Goal: Check status: Check status

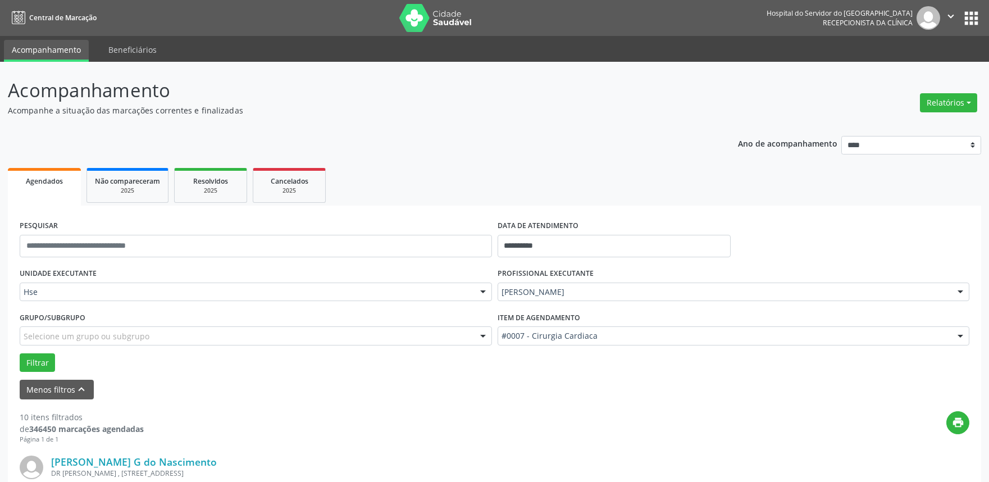
scroll to position [187, 0]
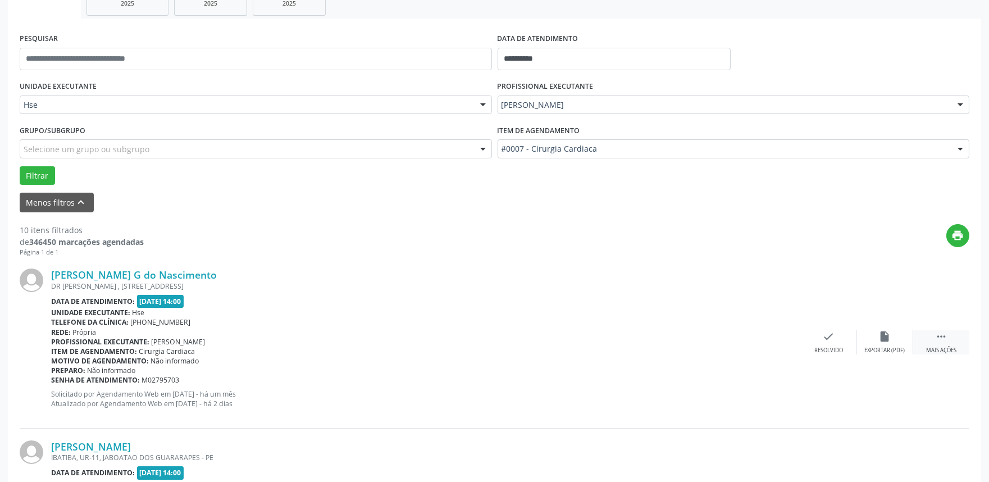
click at [940, 344] on div " Mais ações" at bounding box center [941, 342] width 56 height 24
click at [886, 335] on icon "alarm_off" at bounding box center [885, 336] width 12 height 12
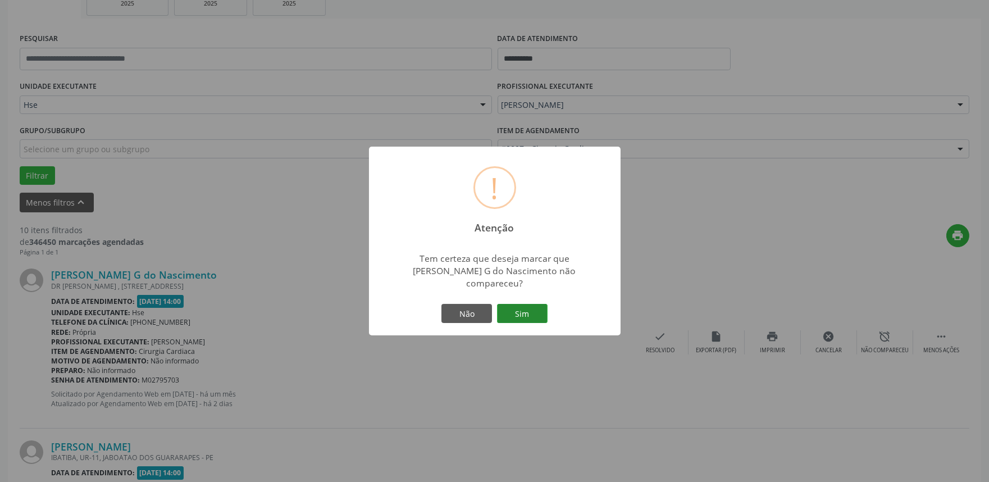
click at [530, 307] on button "Sim" at bounding box center [522, 313] width 51 height 19
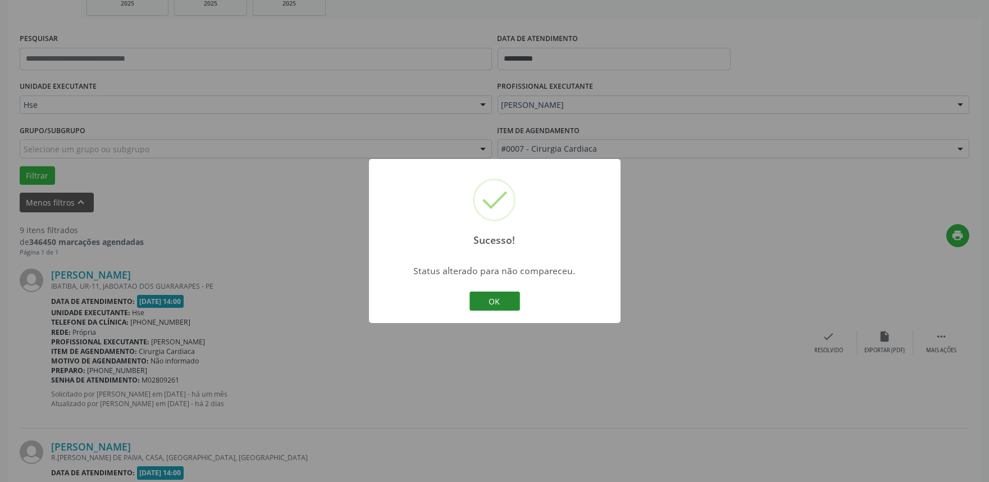
click at [506, 304] on button "OK" at bounding box center [495, 301] width 51 height 19
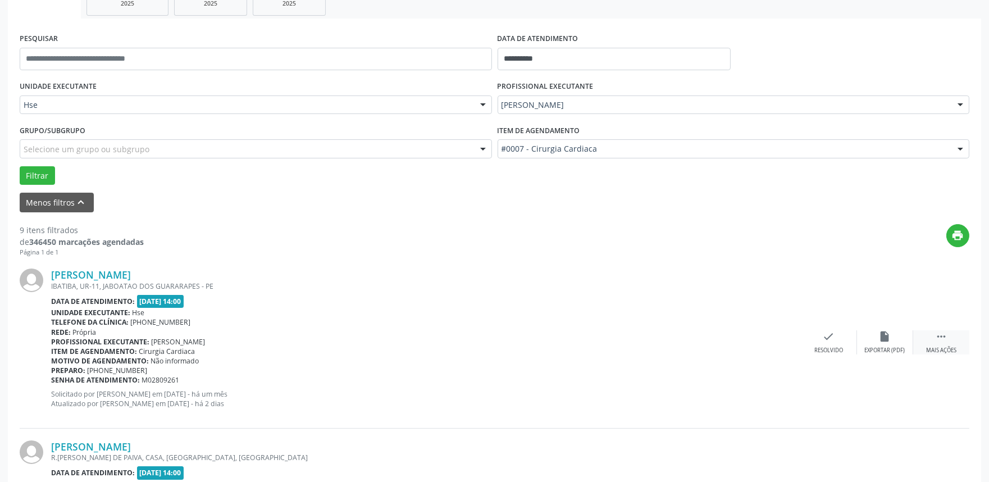
click at [948, 340] on div " Mais ações" at bounding box center [941, 342] width 56 height 24
click at [883, 343] on div "alarm_off Não compareceu" at bounding box center [885, 342] width 56 height 24
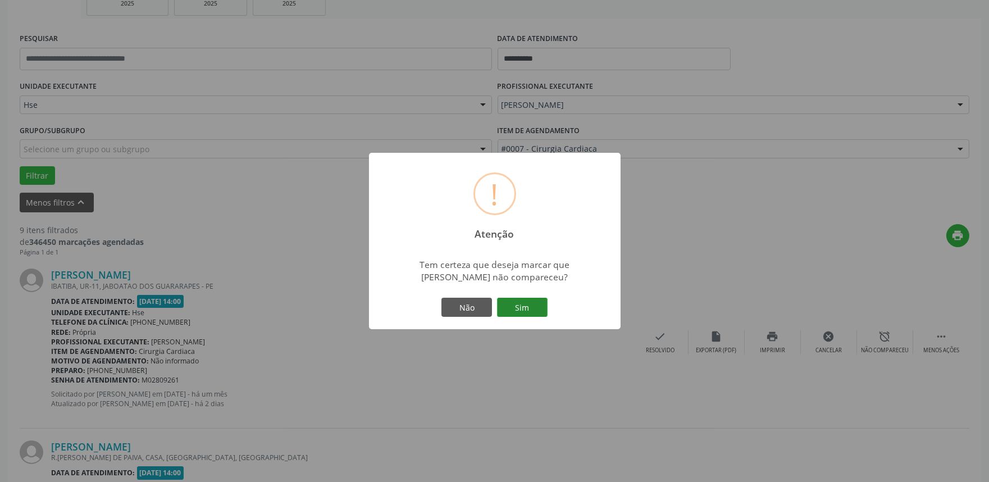
click at [534, 305] on button "Sim" at bounding box center [522, 307] width 51 height 19
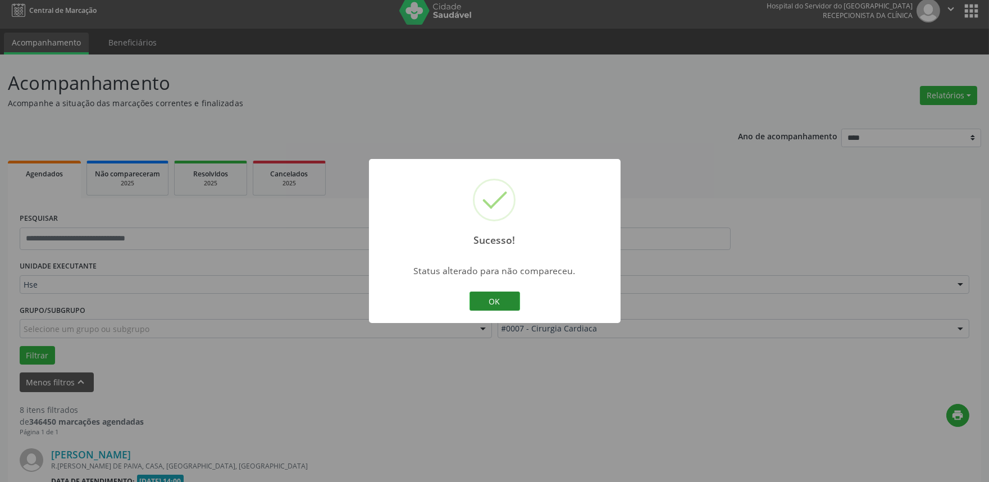
scroll to position [437, 0]
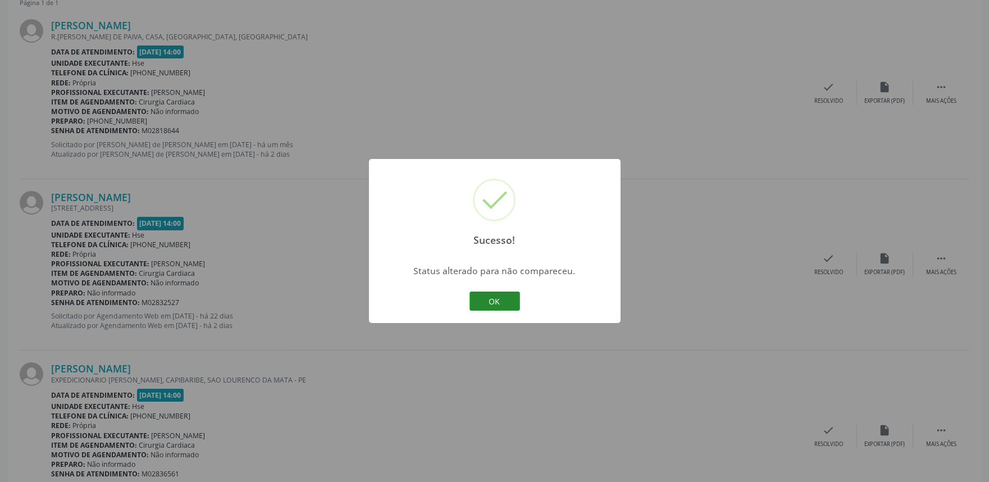
click at [501, 301] on button "OK" at bounding box center [495, 301] width 51 height 19
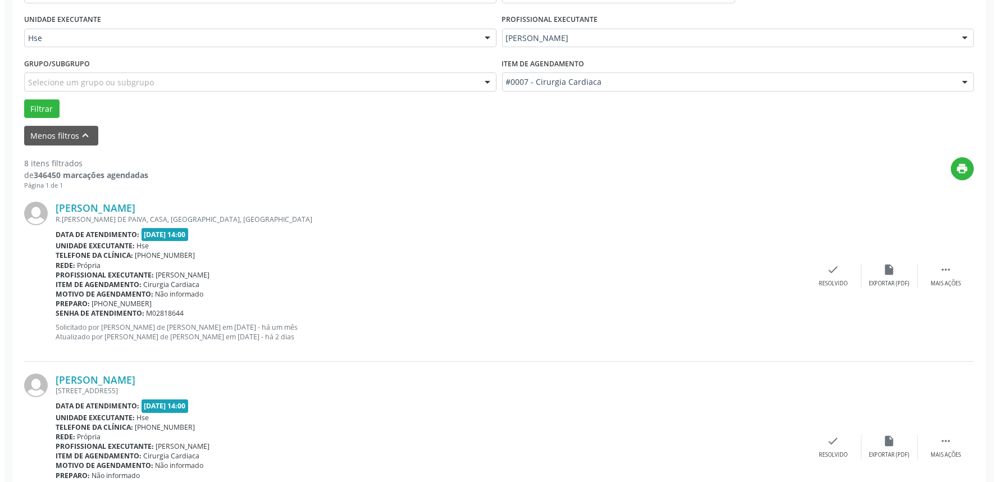
scroll to position [249, 0]
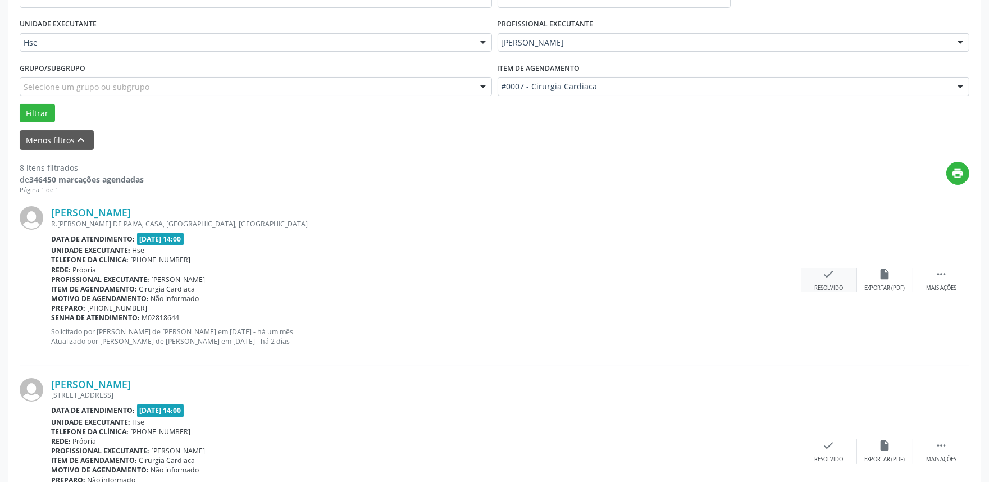
click at [830, 274] on icon "check" at bounding box center [829, 274] width 12 height 12
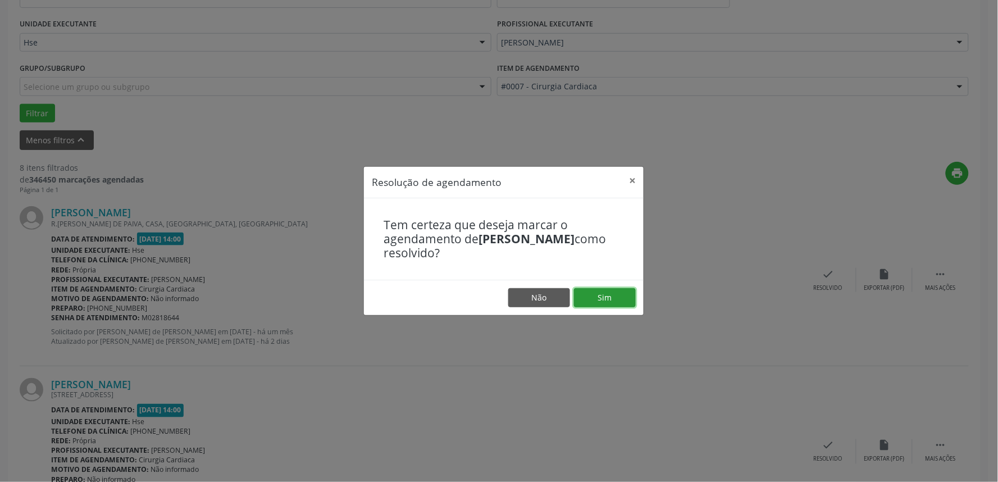
click at [615, 298] on button "Sim" at bounding box center [605, 297] width 62 height 19
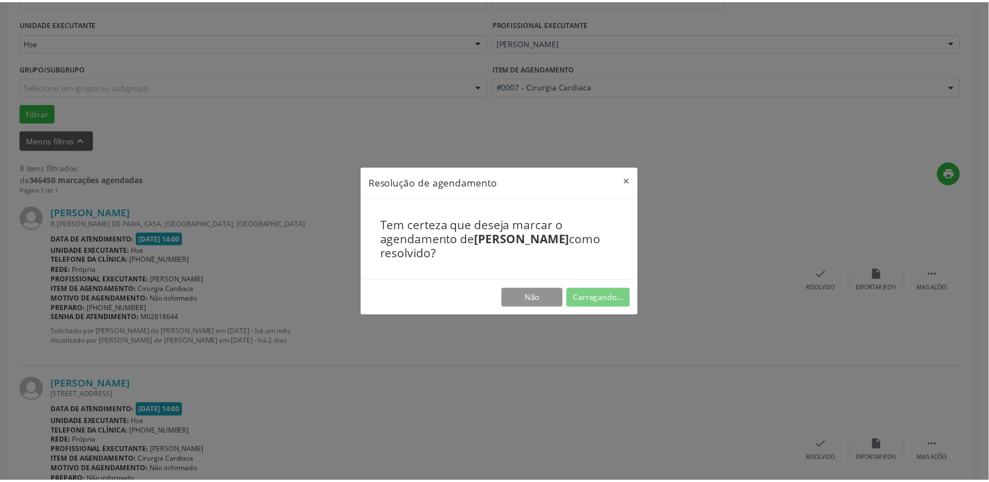
scroll to position [0, 0]
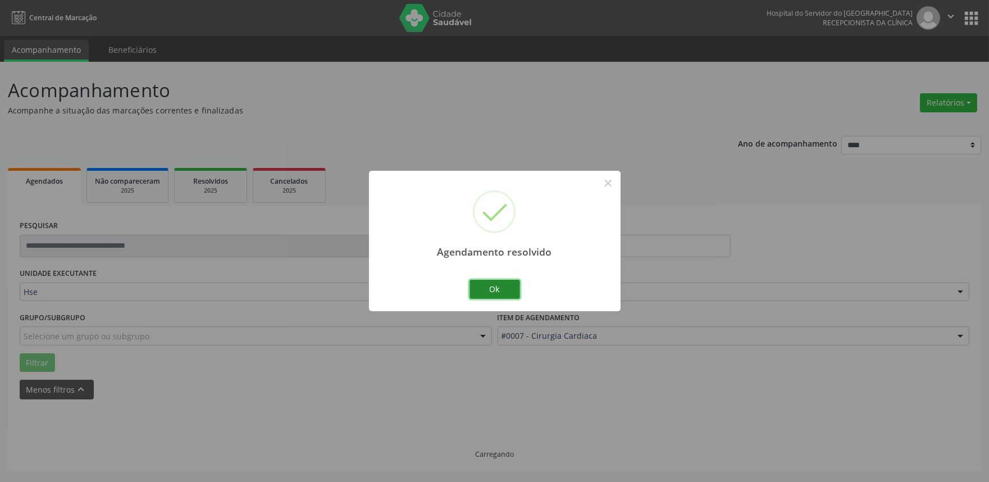
click at [512, 287] on button "Ok" at bounding box center [495, 289] width 51 height 19
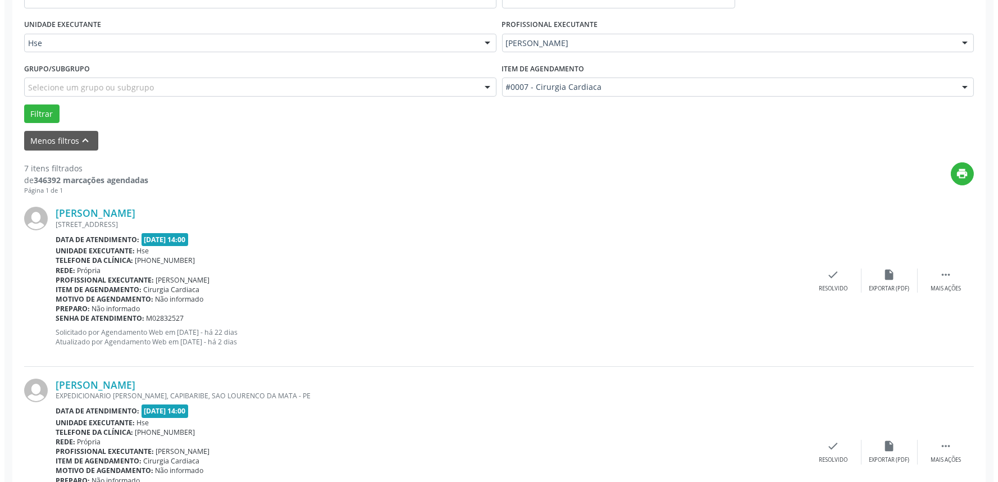
scroll to position [249, 0]
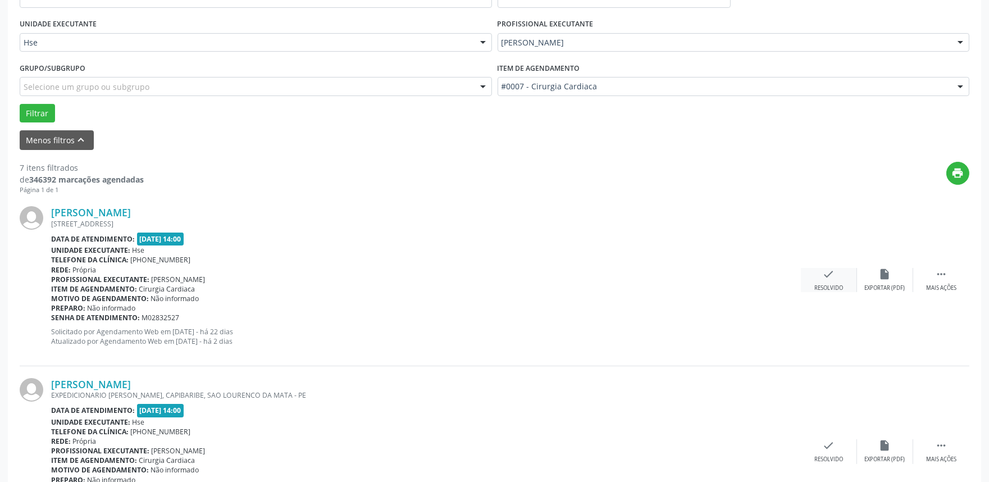
click at [830, 274] on icon "check" at bounding box center [829, 274] width 12 height 12
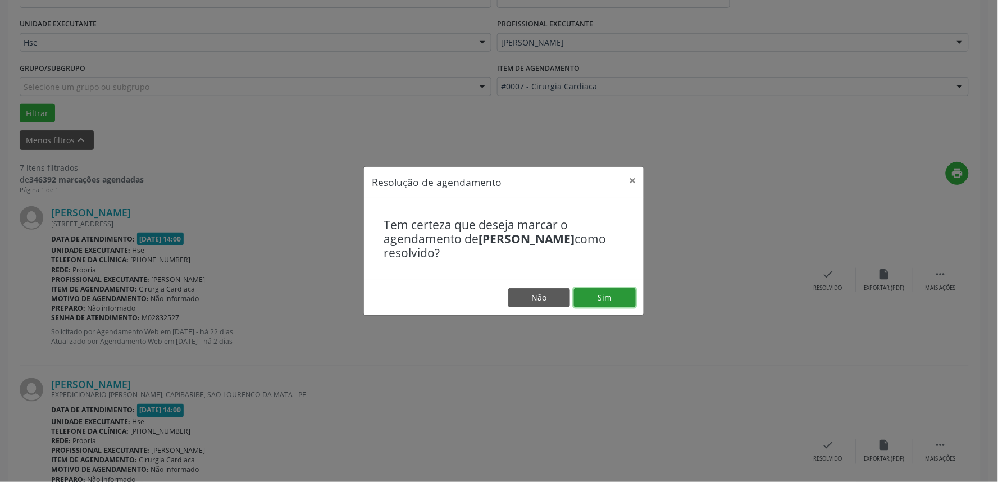
click at [609, 294] on button "Sim" at bounding box center [605, 297] width 62 height 19
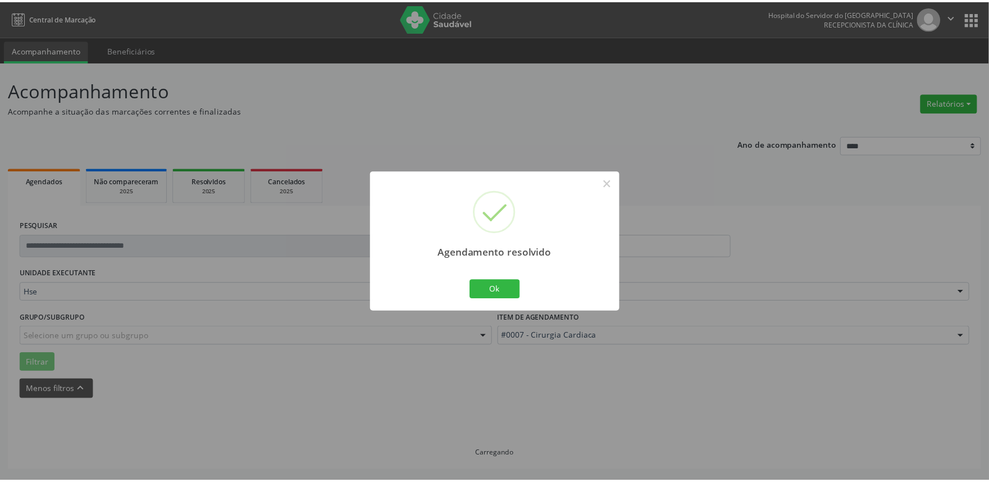
scroll to position [0, 0]
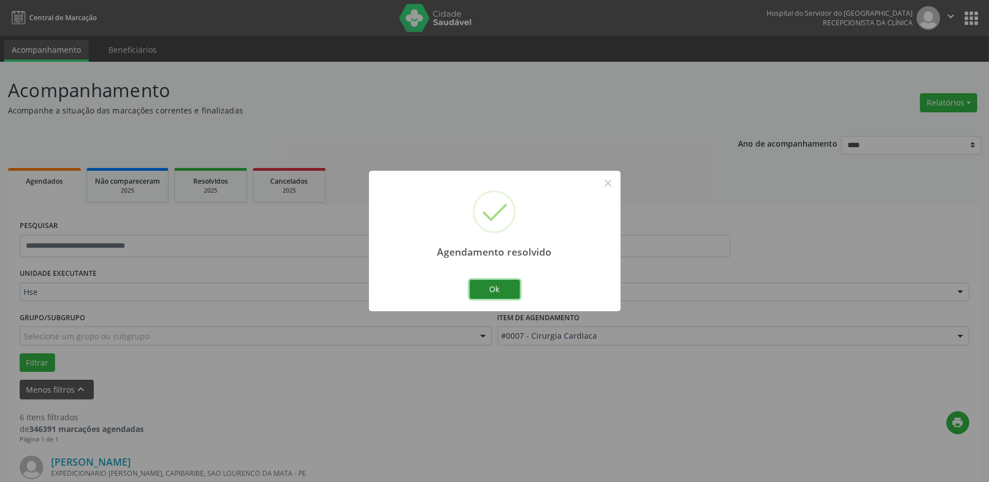
click at [493, 289] on button "Ok" at bounding box center [495, 289] width 51 height 19
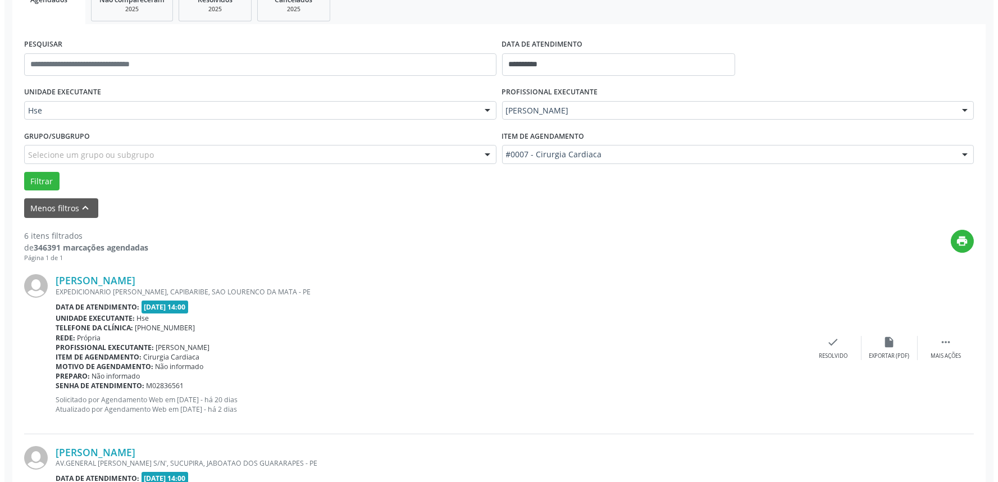
scroll to position [187, 0]
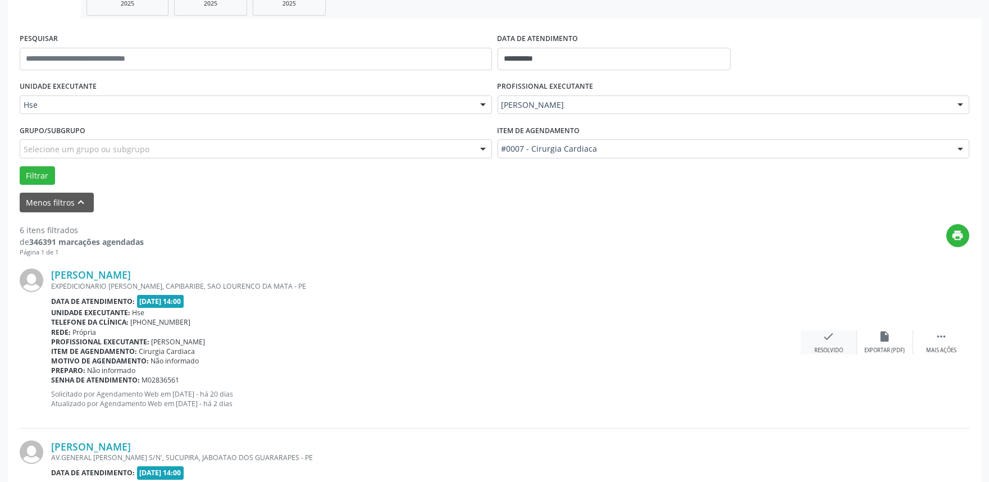
click at [828, 338] on icon "check" at bounding box center [829, 336] width 12 height 12
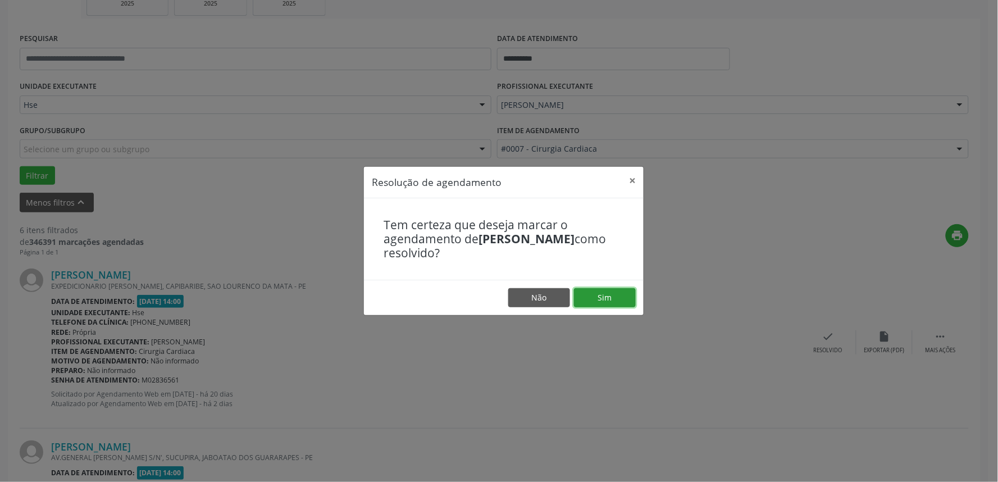
click at [599, 290] on button "Sim" at bounding box center [605, 297] width 62 height 19
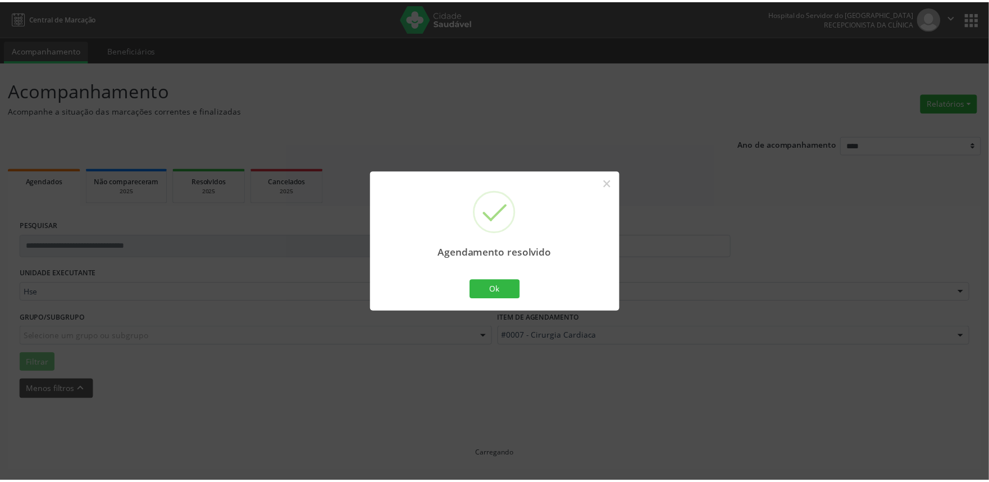
scroll to position [0, 0]
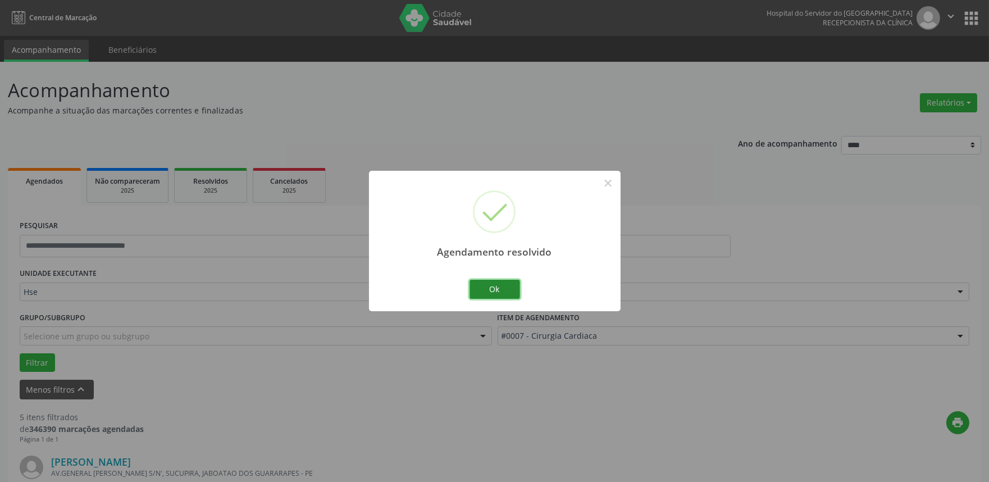
click at [496, 288] on button "Ok" at bounding box center [495, 289] width 51 height 19
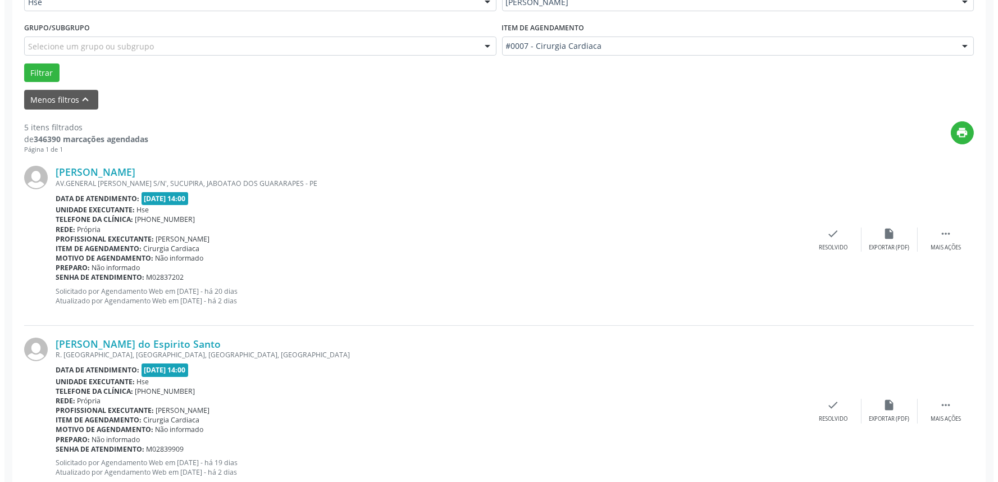
scroll to position [312, 0]
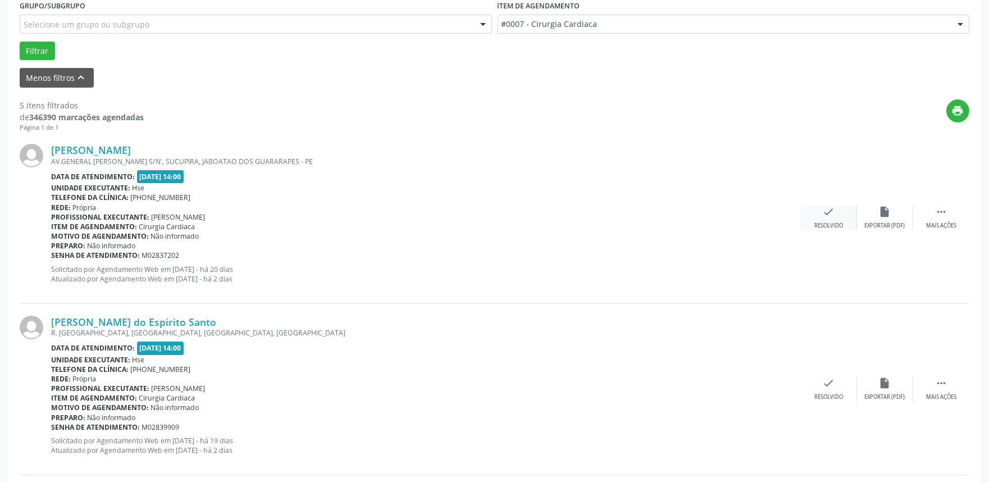
click at [827, 206] on icon "check" at bounding box center [829, 212] width 12 height 12
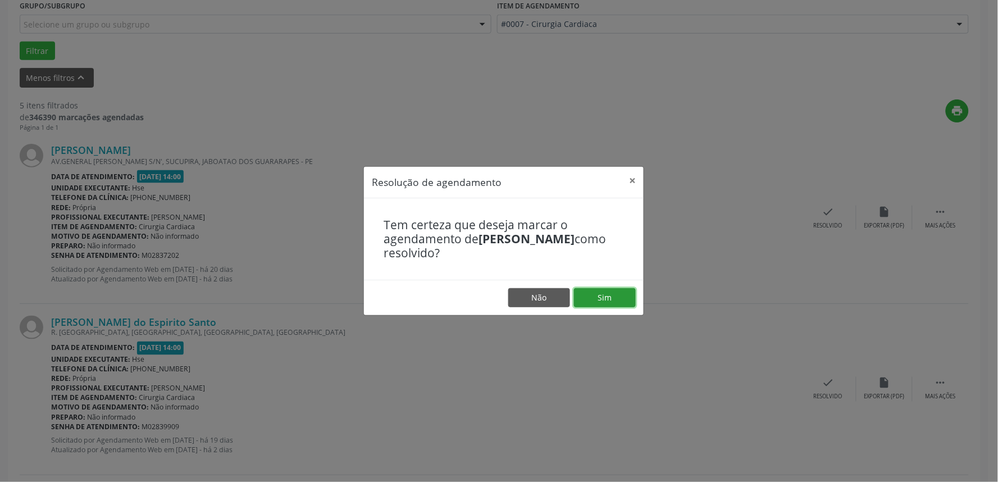
click at [621, 296] on button "Sim" at bounding box center [605, 297] width 62 height 19
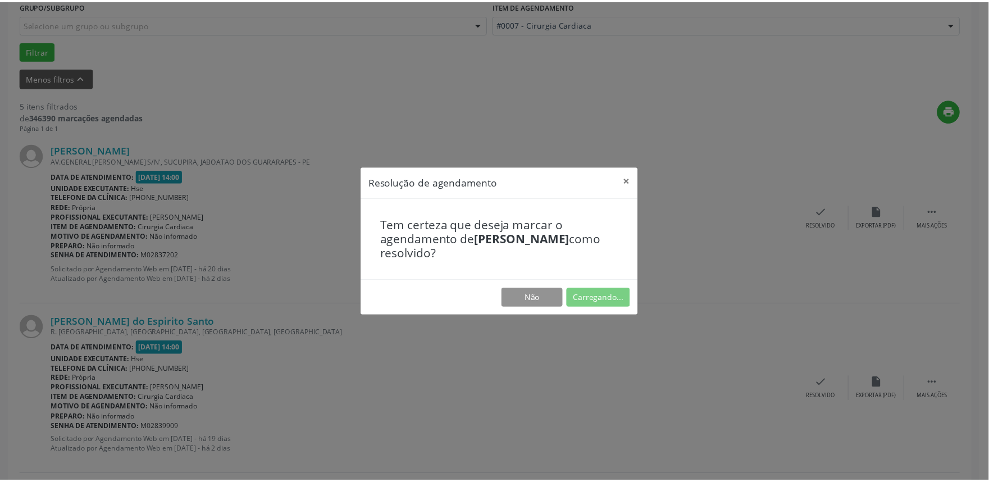
scroll to position [0, 0]
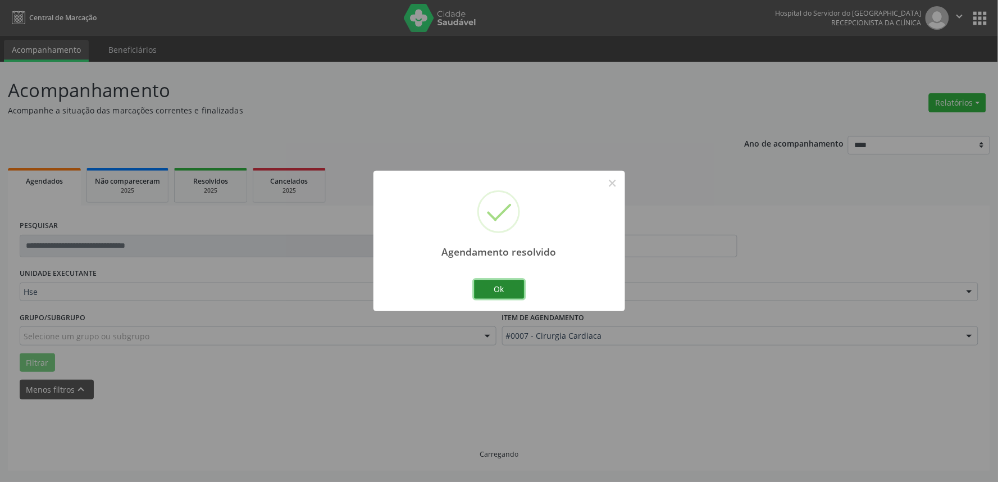
click at [507, 281] on button "Ok" at bounding box center [499, 289] width 51 height 19
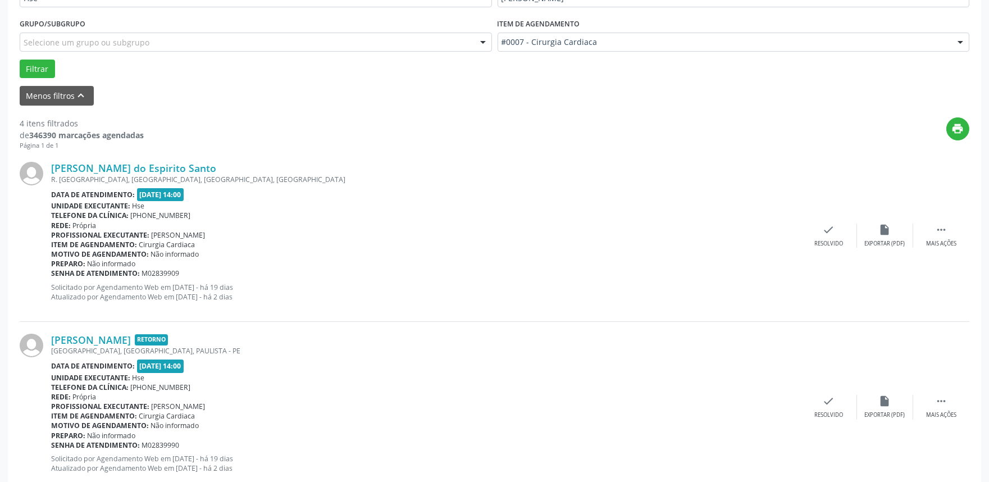
scroll to position [312, 0]
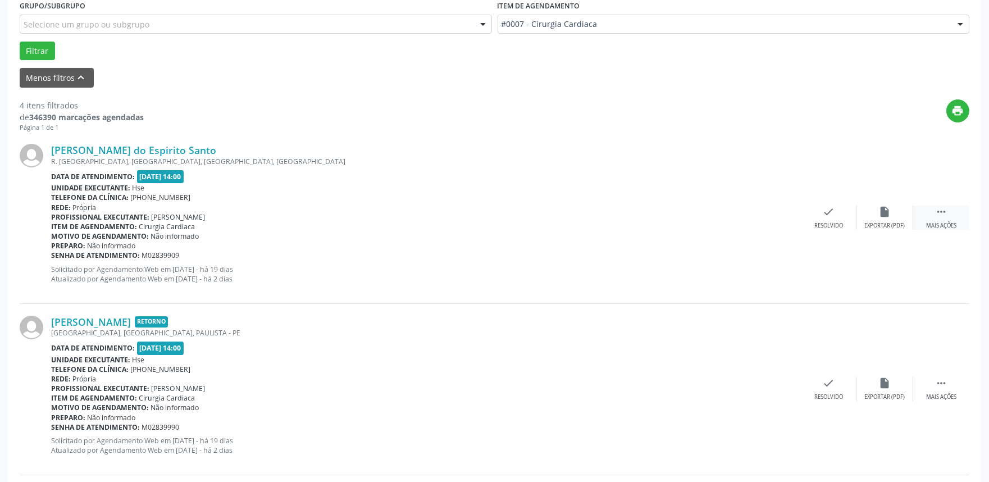
click at [948, 213] on div " Mais ações" at bounding box center [941, 218] width 56 height 24
click at [888, 215] on icon "alarm_off" at bounding box center [885, 212] width 12 height 12
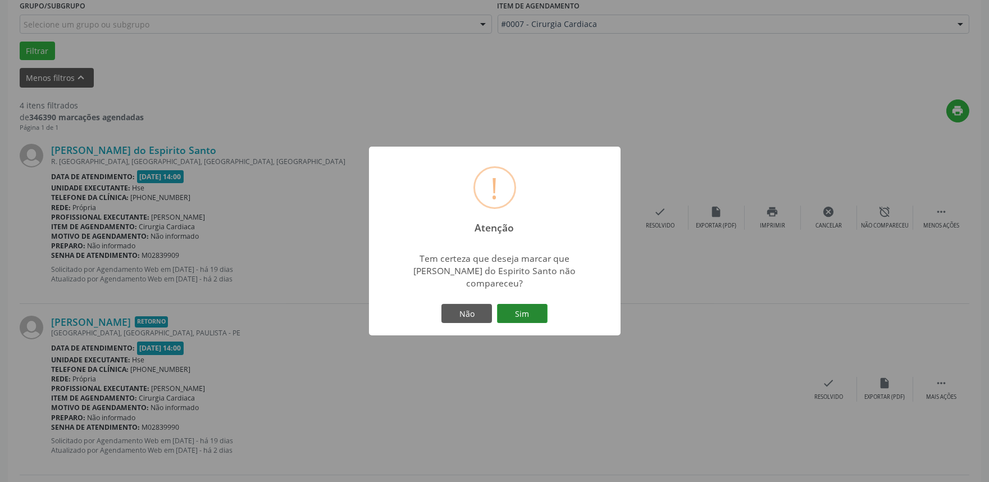
click at [540, 310] on button "Sim" at bounding box center [522, 313] width 51 height 19
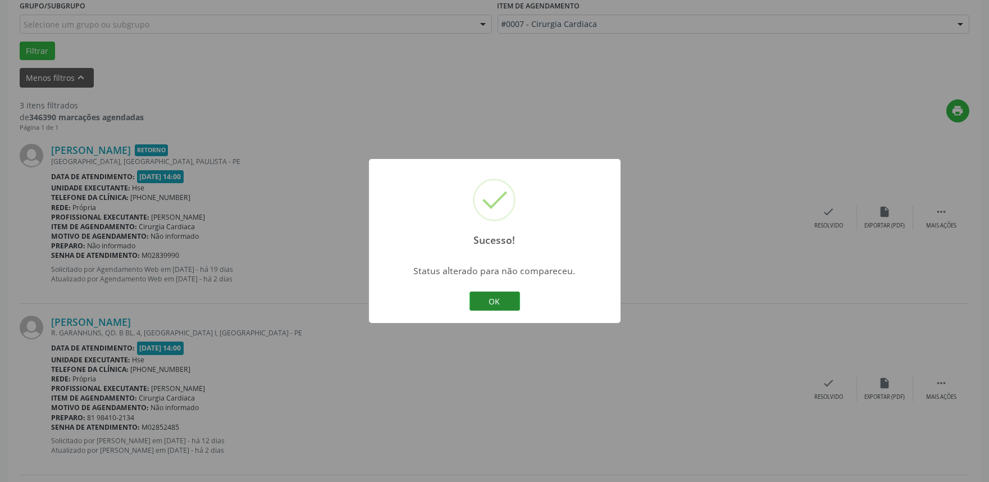
click at [492, 305] on button "OK" at bounding box center [495, 301] width 51 height 19
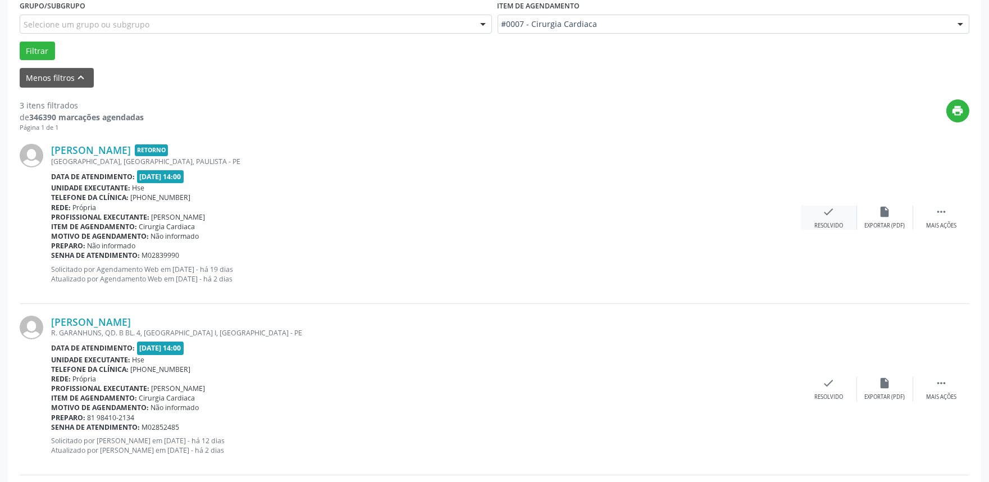
click at [832, 212] on icon "check" at bounding box center [829, 212] width 12 height 12
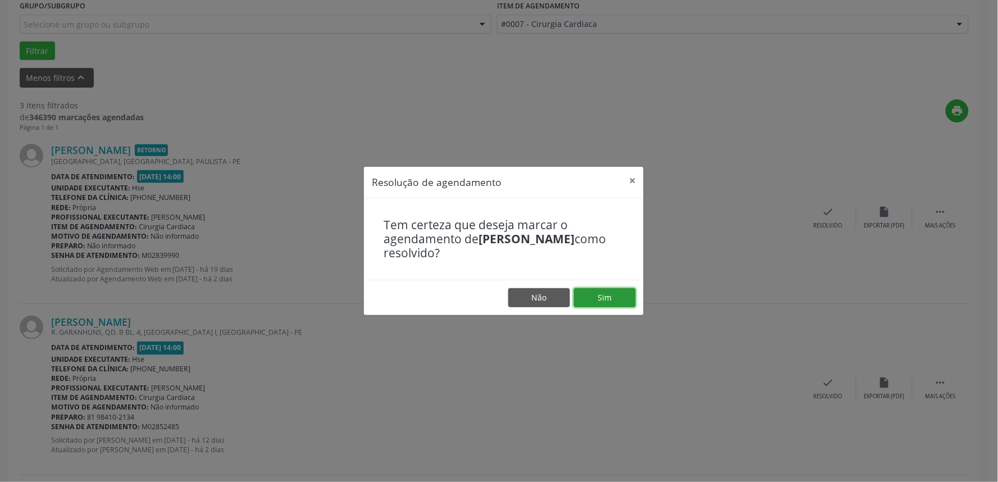
click at [615, 296] on button "Sim" at bounding box center [605, 297] width 62 height 19
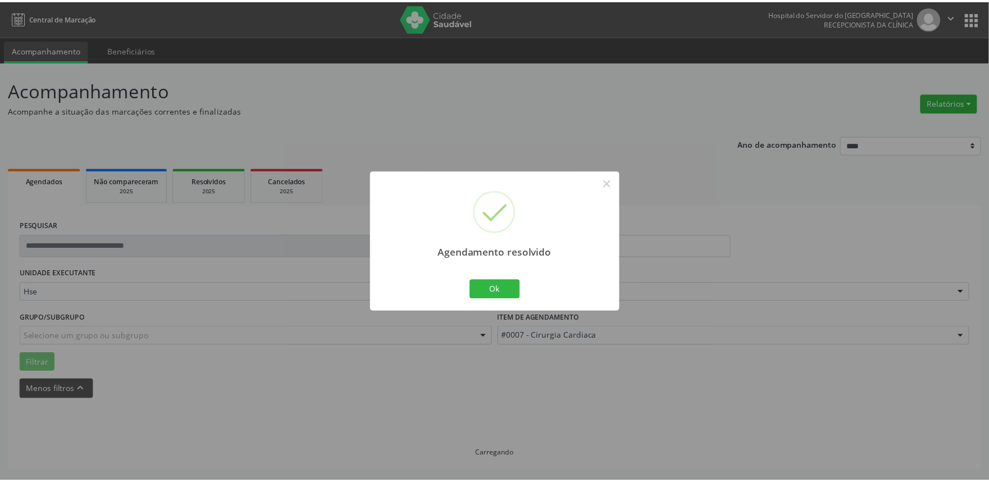
scroll to position [0, 0]
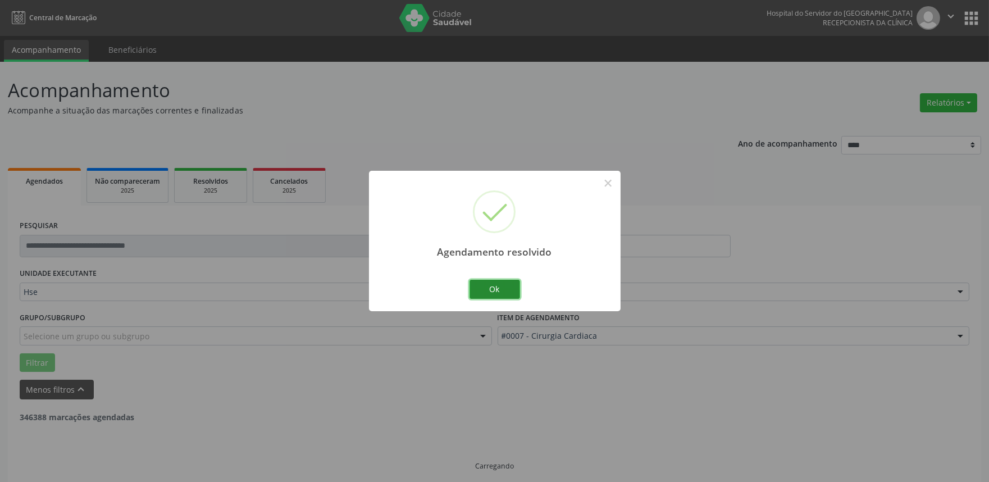
click at [504, 288] on button "Ok" at bounding box center [495, 289] width 51 height 19
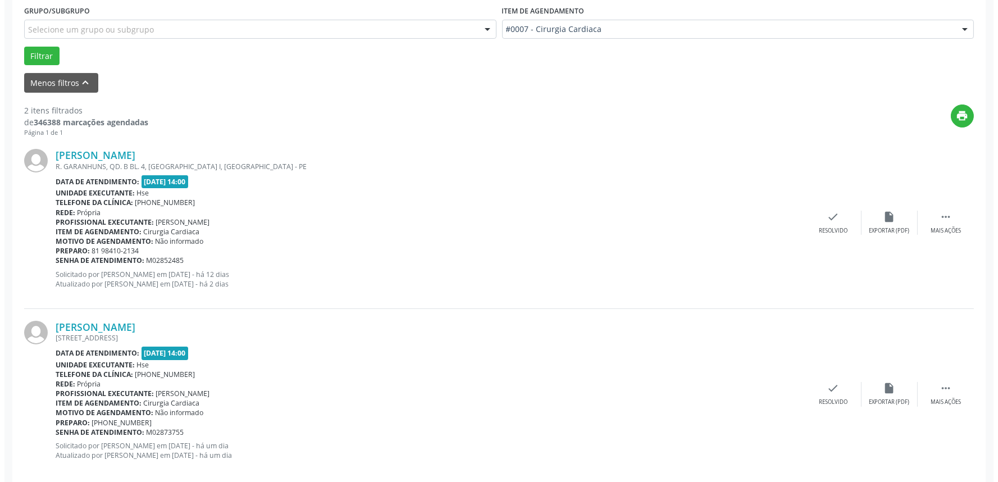
scroll to position [312, 0]
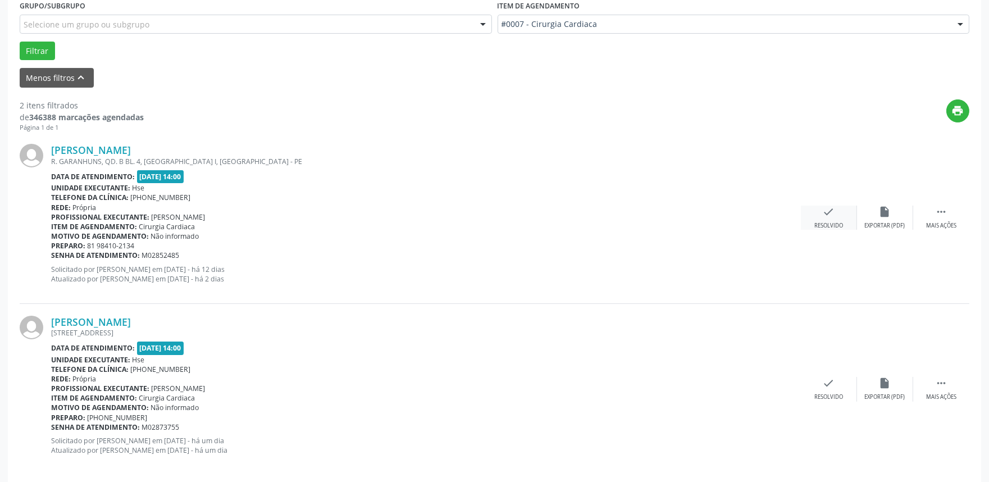
click at [832, 220] on div "check Resolvido" at bounding box center [829, 218] width 56 height 24
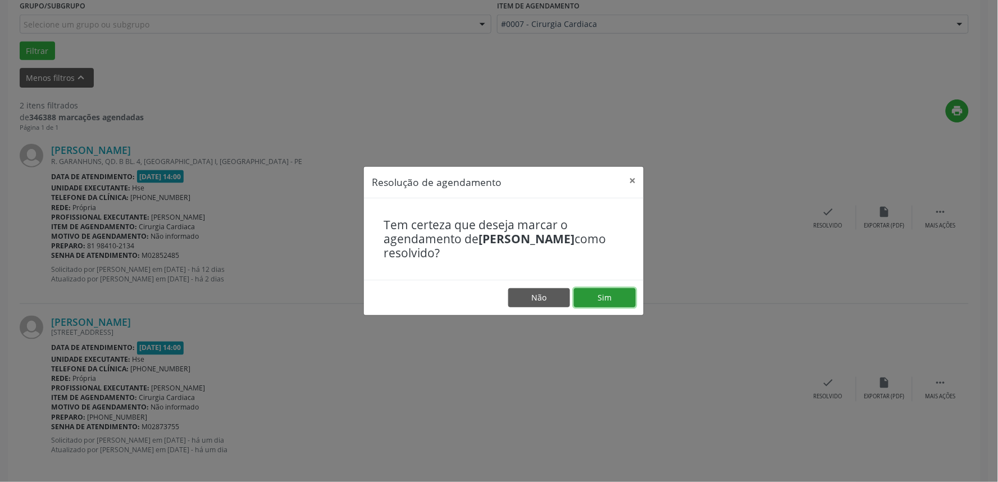
click at [610, 290] on button "Sim" at bounding box center [605, 297] width 62 height 19
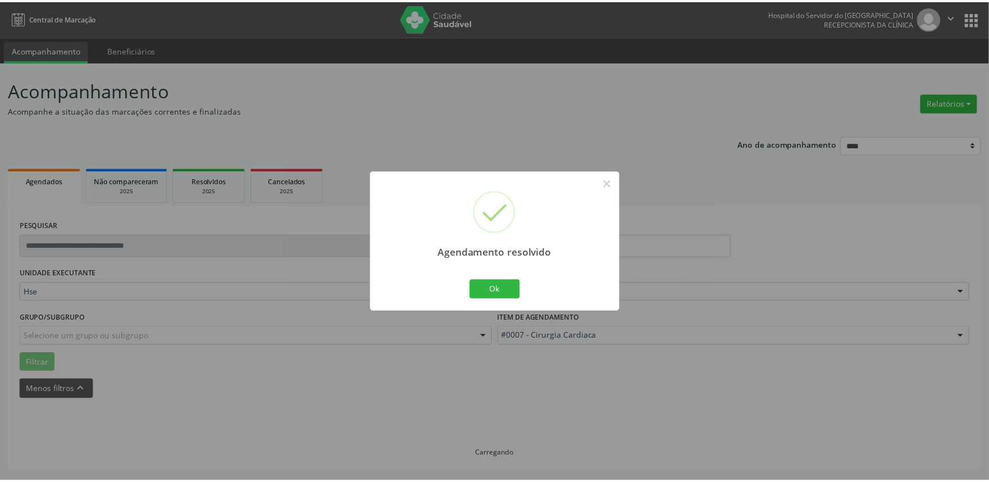
scroll to position [0, 0]
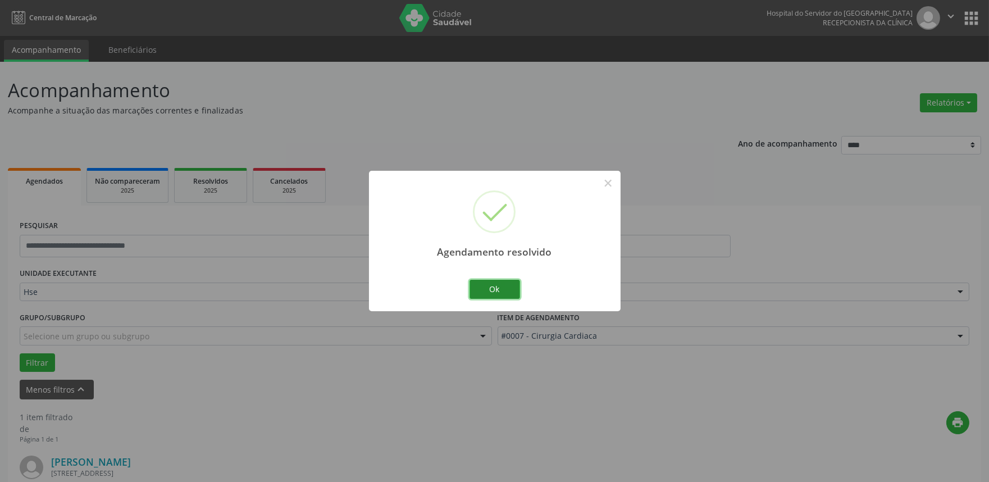
click at [504, 290] on button "Ok" at bounding box center [495, 289] width 51 height 19
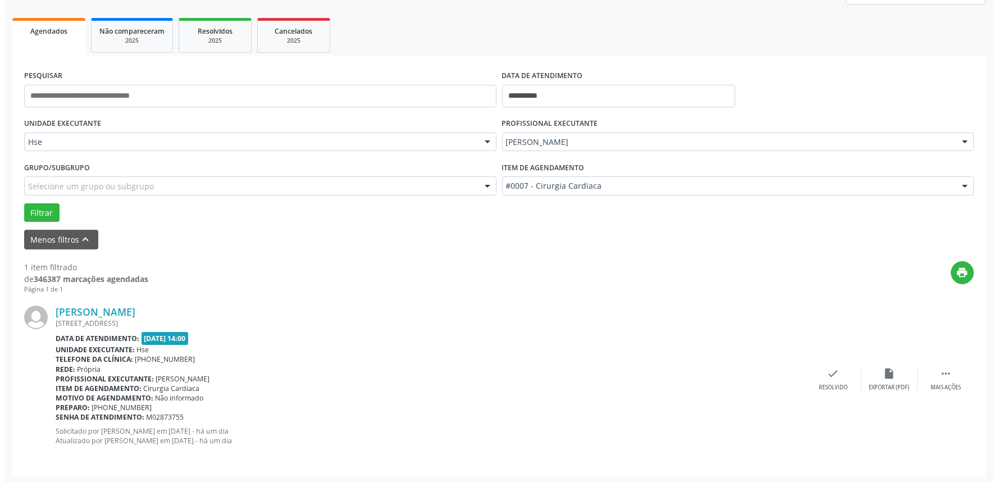
scroll to position [152, 0]
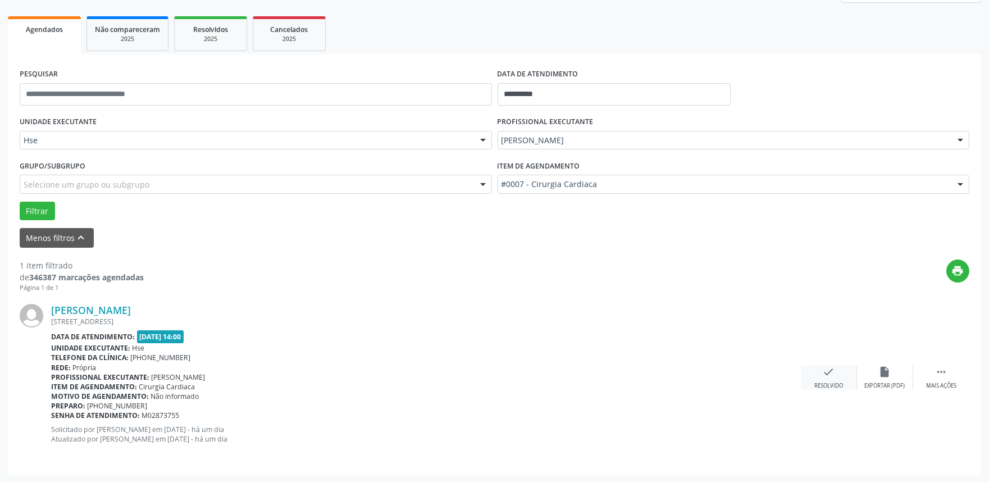
click at [826, 373] on icon "check" at bounding box center [829, 372] width 12 height 12
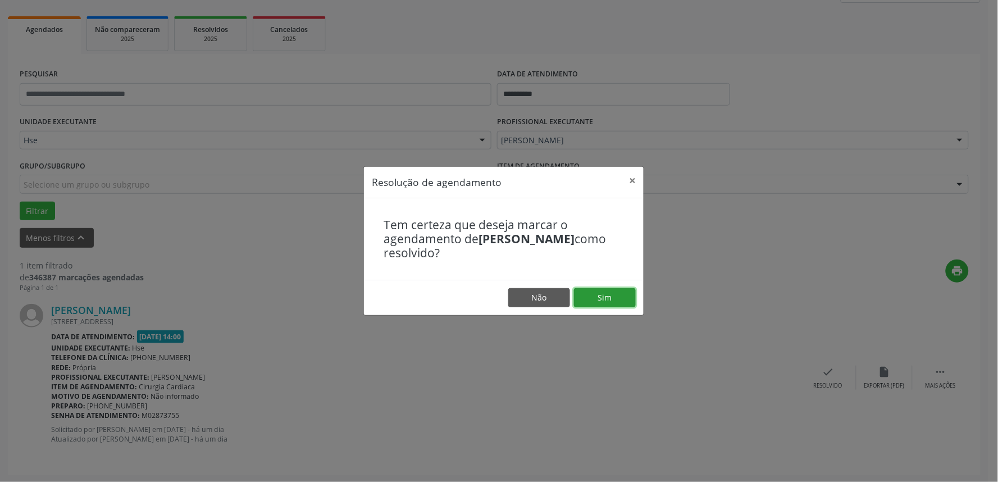
click at [594, 299] on button "Sim" at bounding box center [605, 297] width 62 height 19
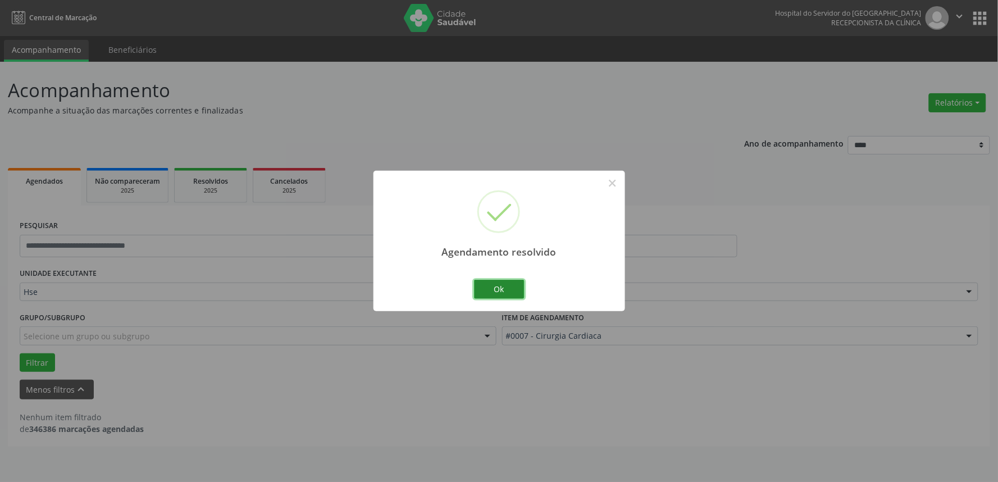
click at [519, 281] on button "Ok" at bounding box center [499, 289] width 51 height 19
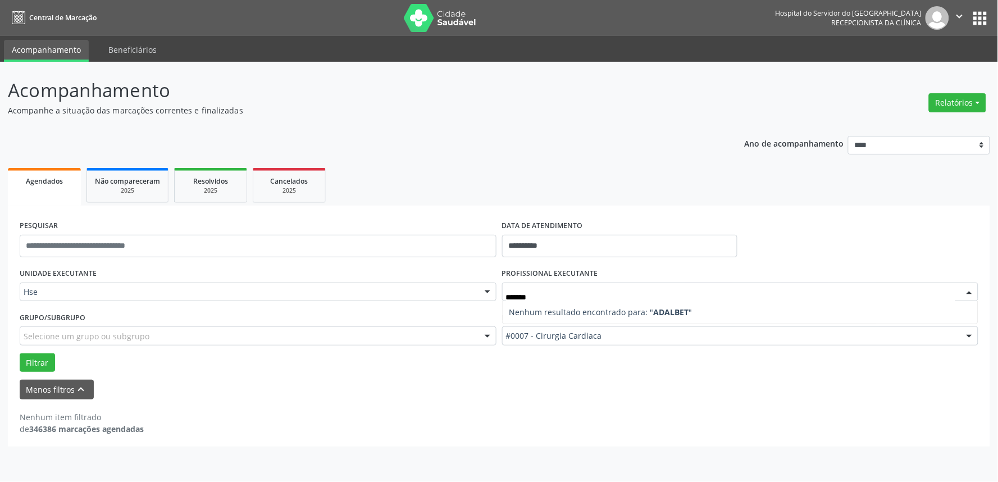
click at [554, 295] on input "*******" at bounding box center [731, 298] width 450 height 22
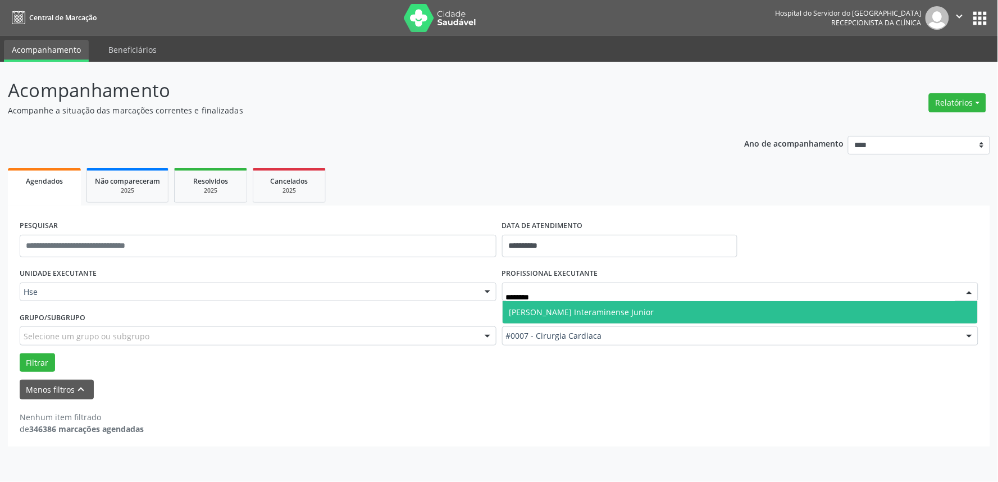
type input "*********"
click at [570, 312] on span "[PERSON_NAME] Interaminense Junior" at bounding box center [582, 312] width 145 height 11
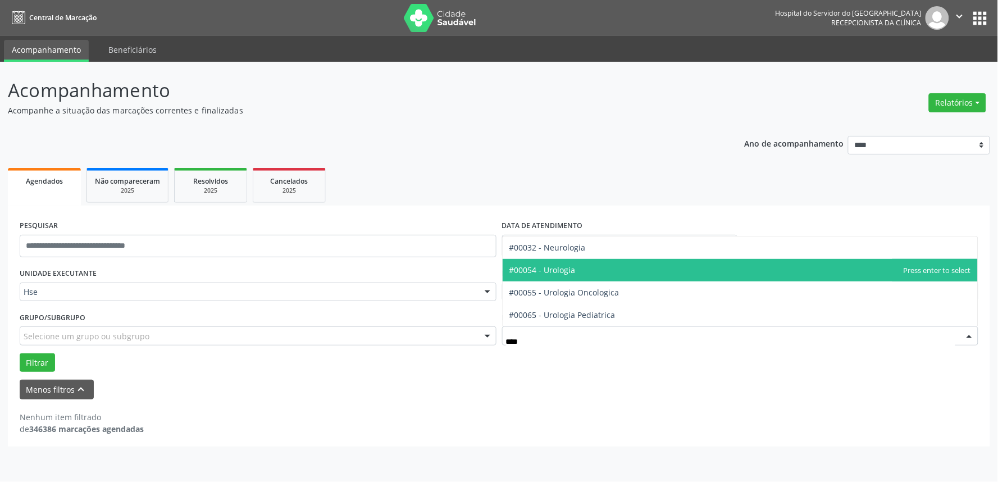
type input "*****"
click at [560, 269] on span "#00054 - Urologia" at bounding box center [543, 270] width 66 height 11
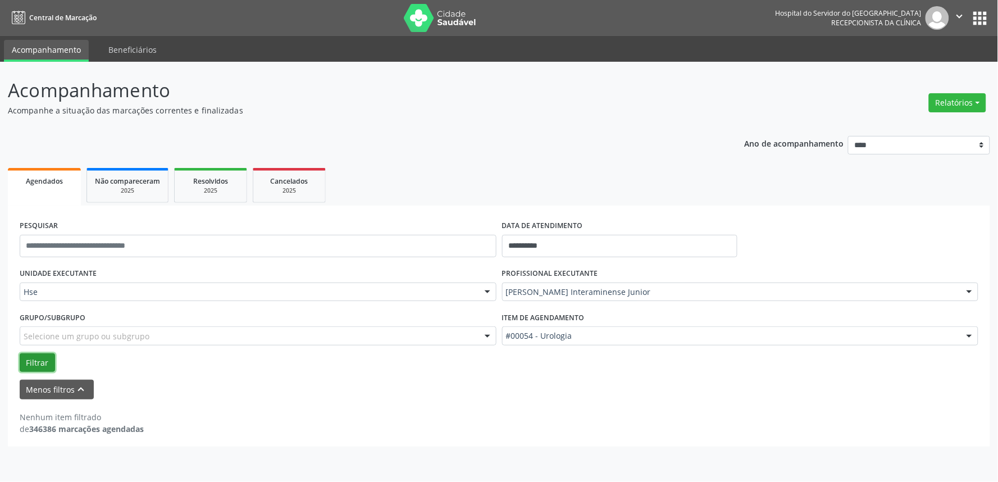
click at [37, 357] on button "Filtrar" at bounding box center [37, 362] width 35 height 19
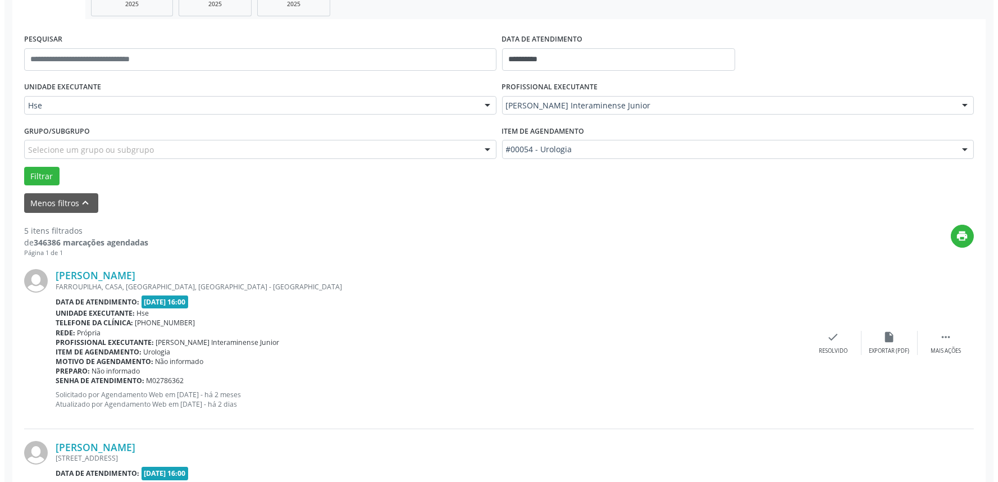
scroll to position [187, 0]
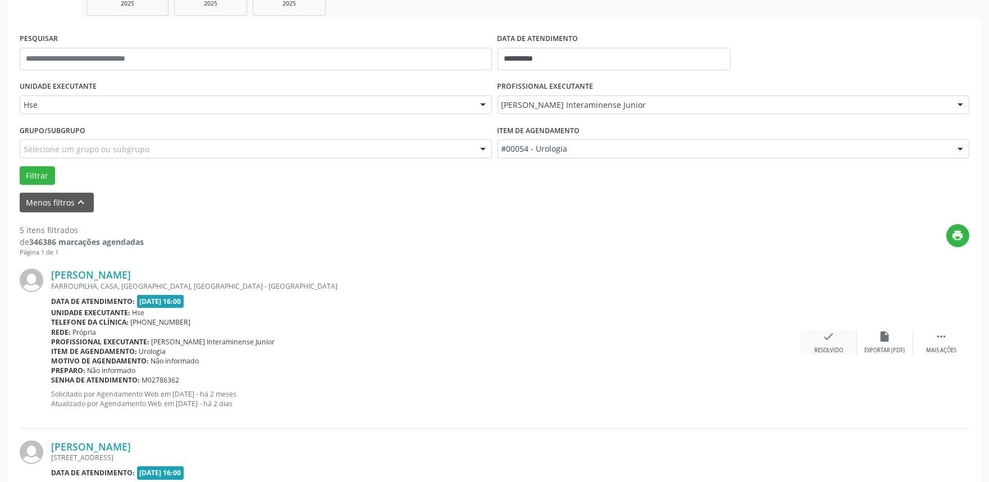
click at [826, 333] on icon "check" at bounding box center [829, 336] width 12 height 12
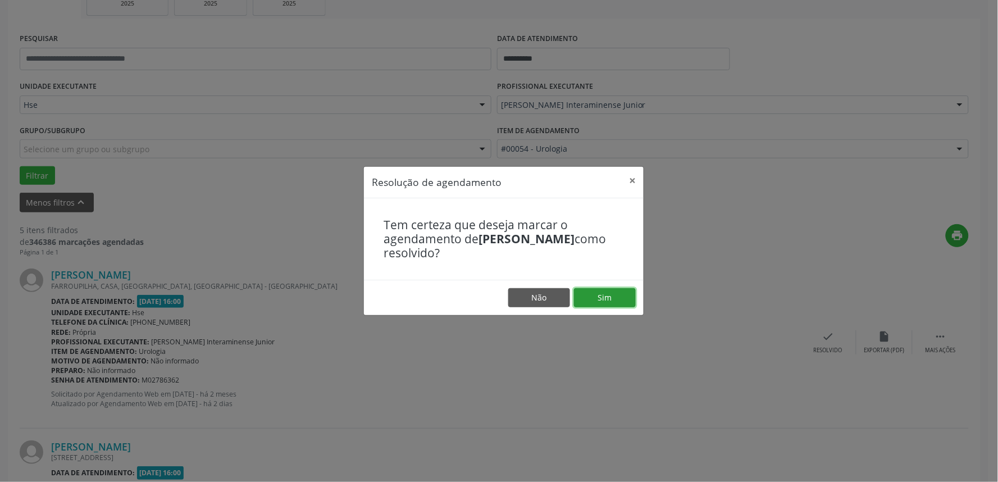
click at [603, 291] on button "Sim" at bounding box center [605, 297] width 62 height 19
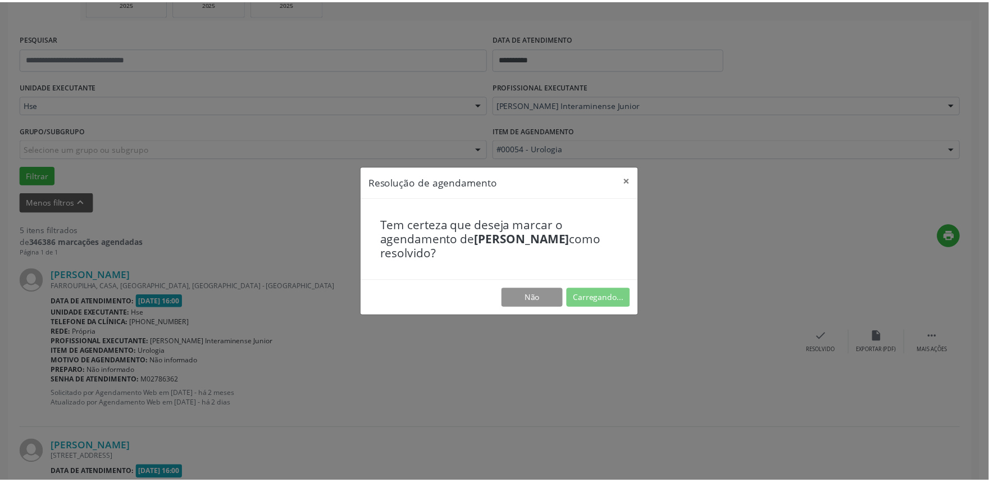
scroll to position [0, 0]
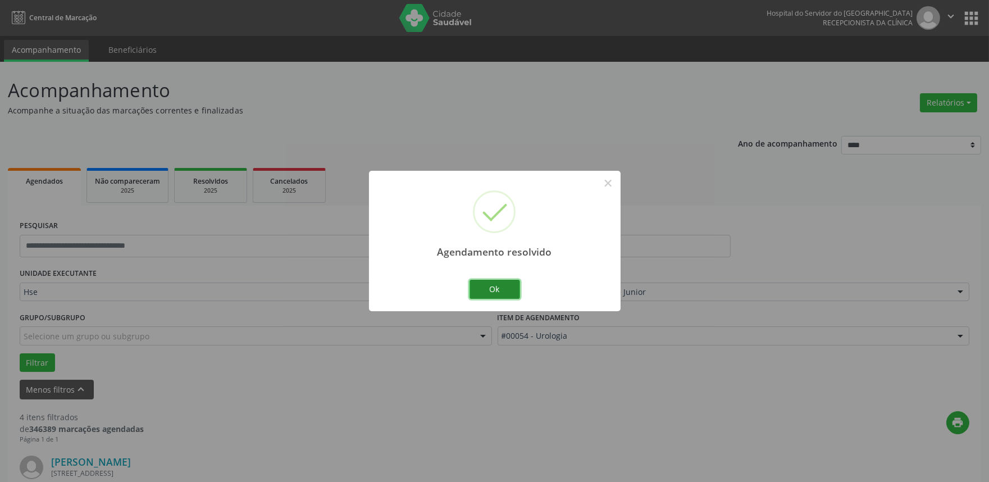
click at [498, 289] on button "Ok" at bounding box center [495, 289] width 51 height 19
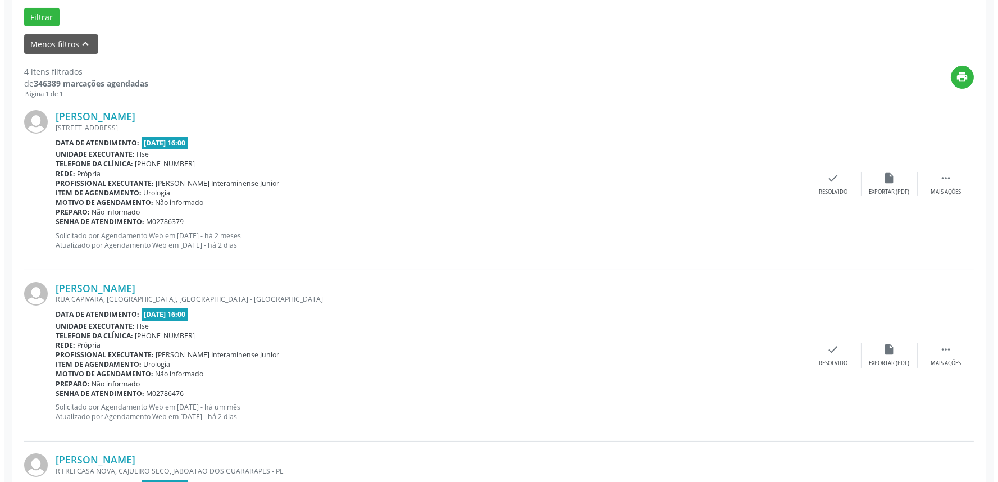
scroll to position [374, 0]
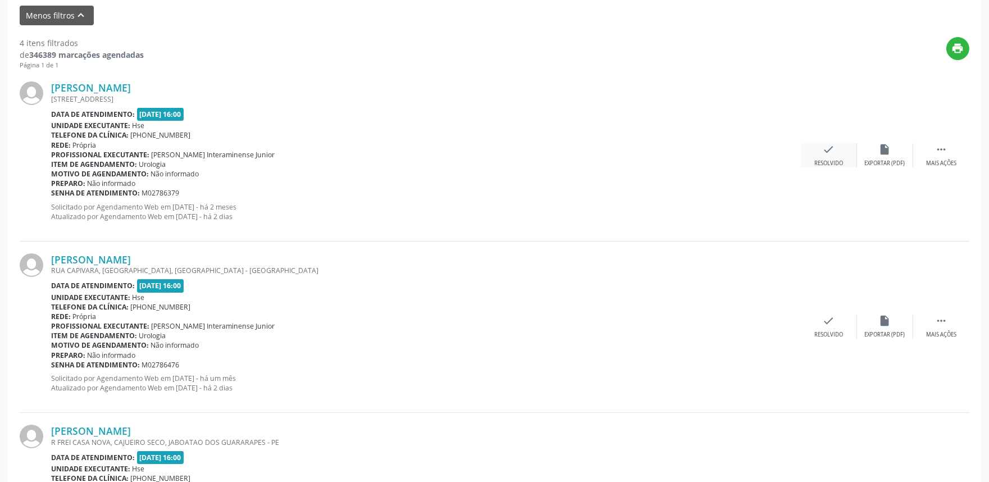
click at [826, 154] on icon "check" at bounding box center [829, 149] width 12 height 12
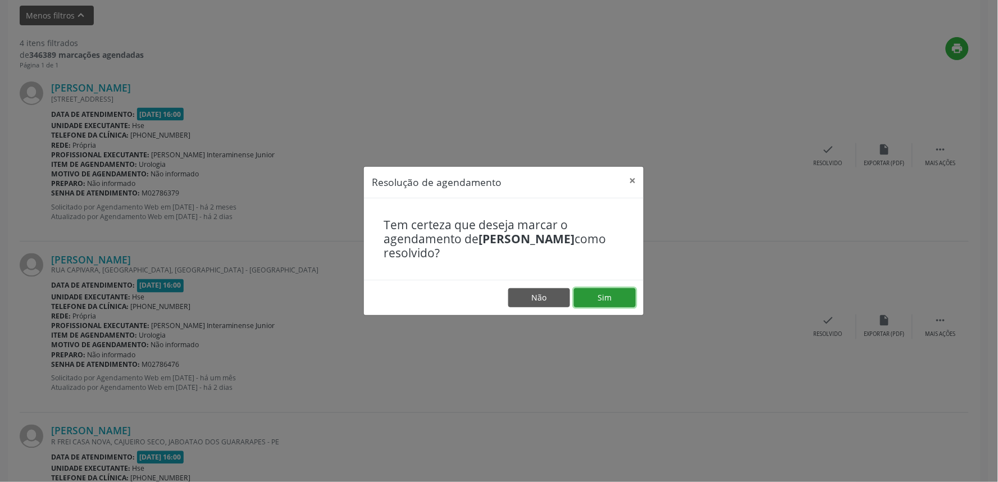
click at [600, 298] on button "Sim" at bounding box center [605, 297] width 62 height 19
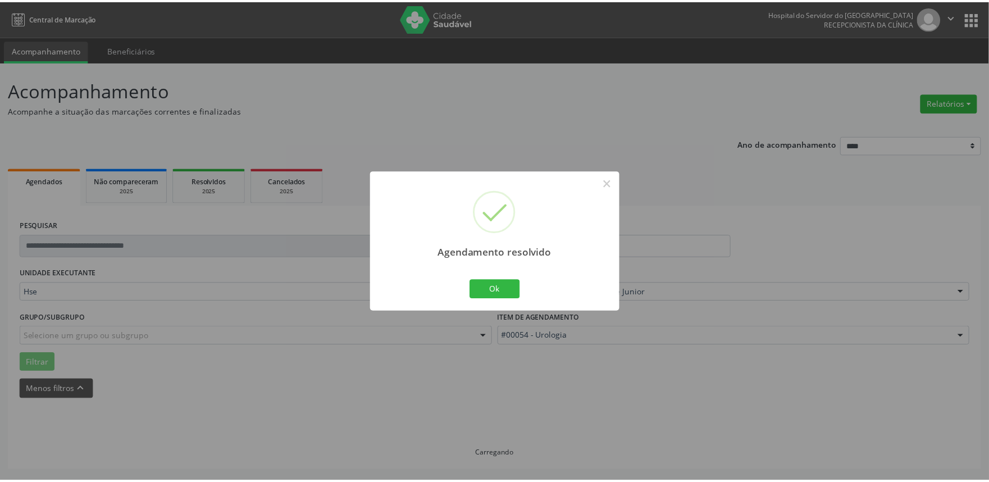
scroll to position [0, 0]
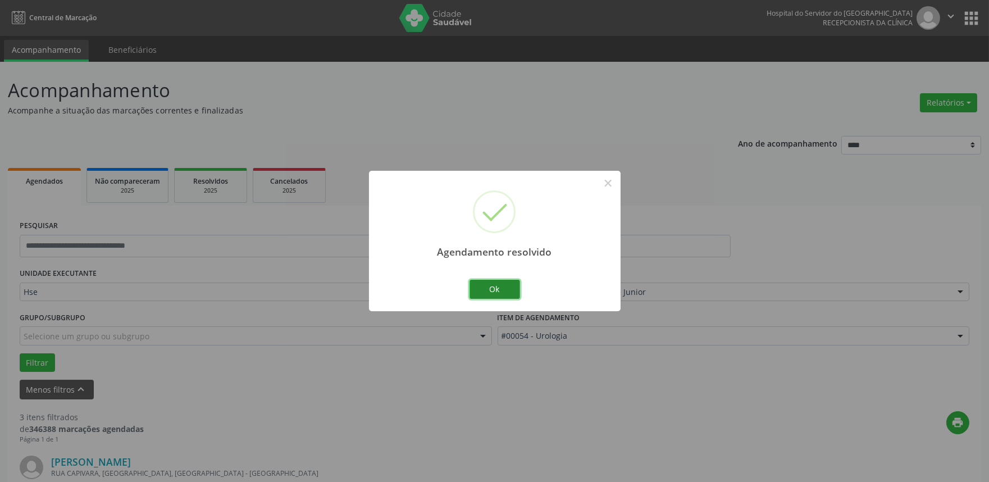
click at [504, 288] on button "Ok" at bounding box center [495, 289] width 51 height 19
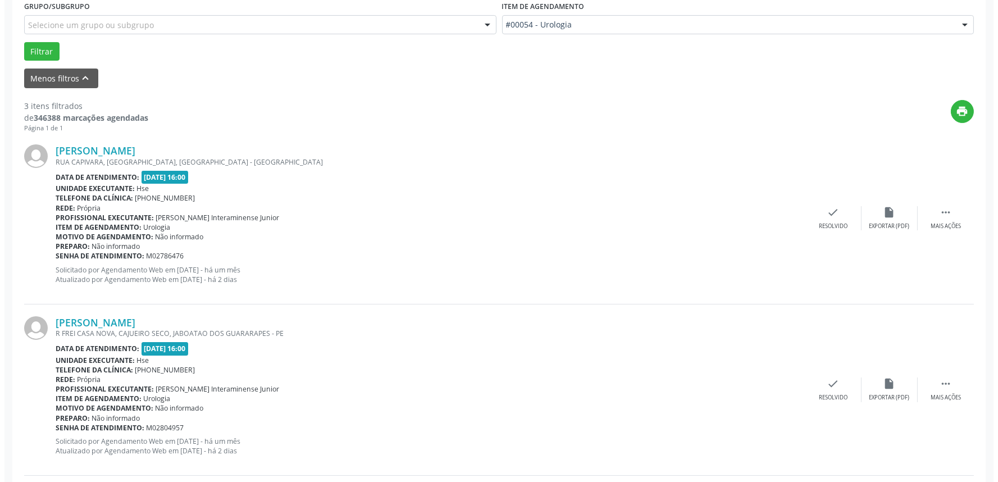
scroll to position [312, 0]
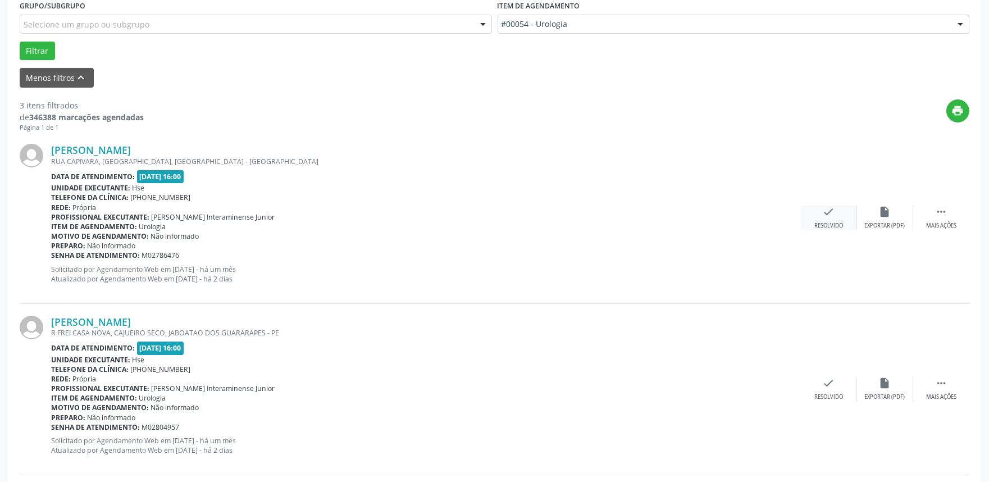
click at [830, 212] on icon "check" at bounding box center [829, 212] width 12 height 12
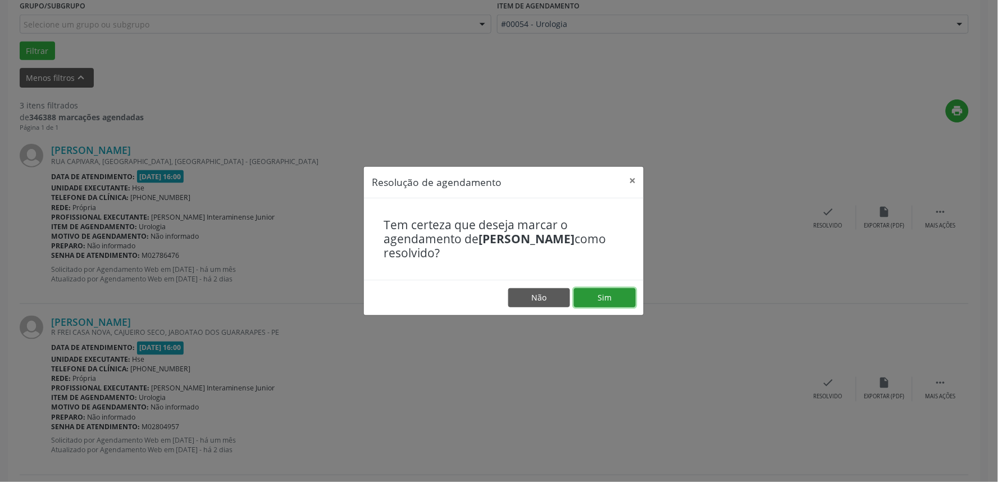
click at [617, 294] on button "Sim" at bounding box center [605, 297] width 62 height 19
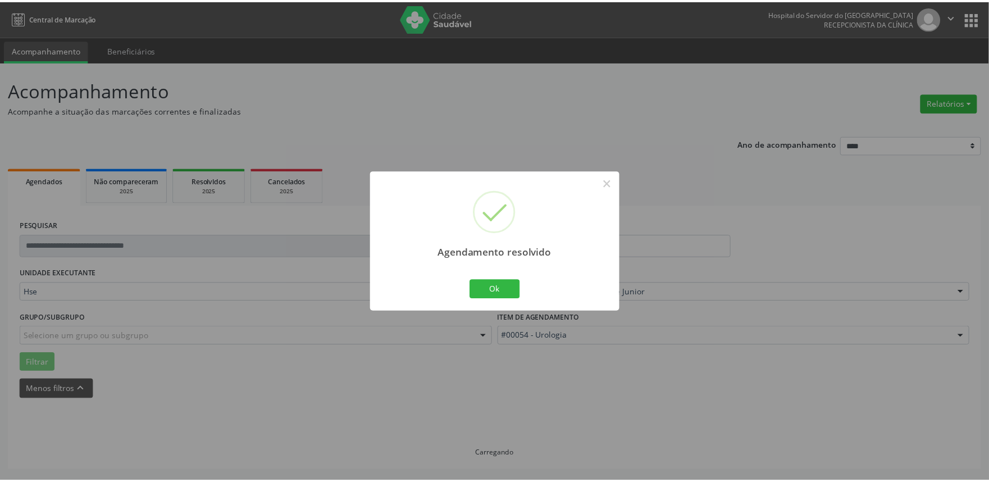
scroll to position [0, 0]
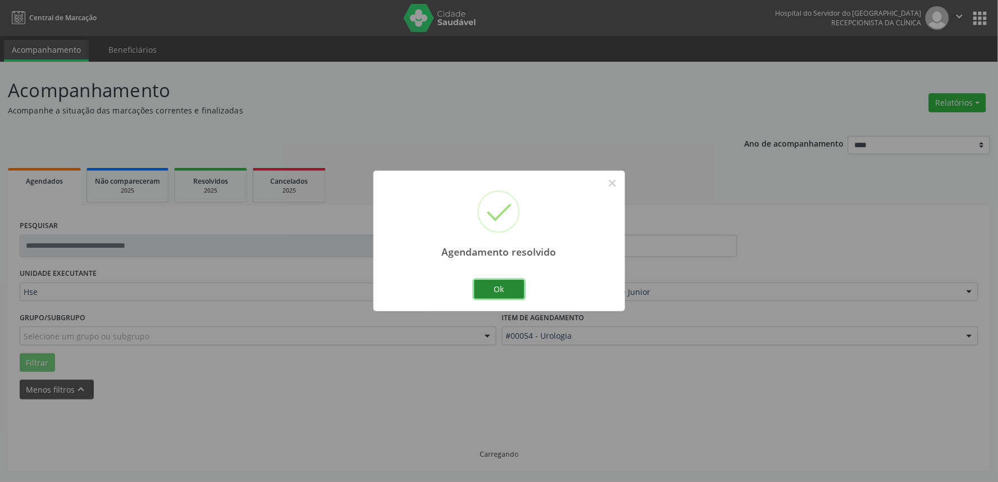
click at [501, 289] on button "Ok" at bounding box center [499, 289] width 51 height 19
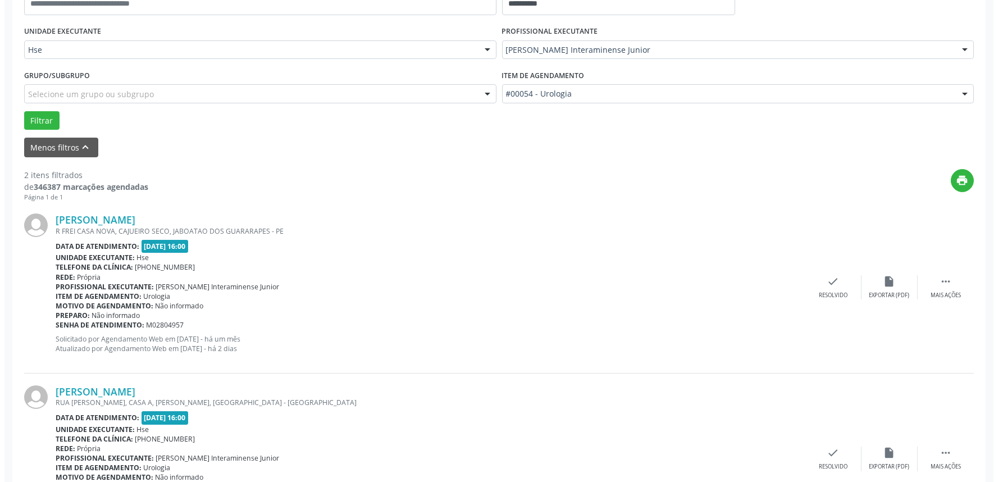
scroll to position [249, 0]
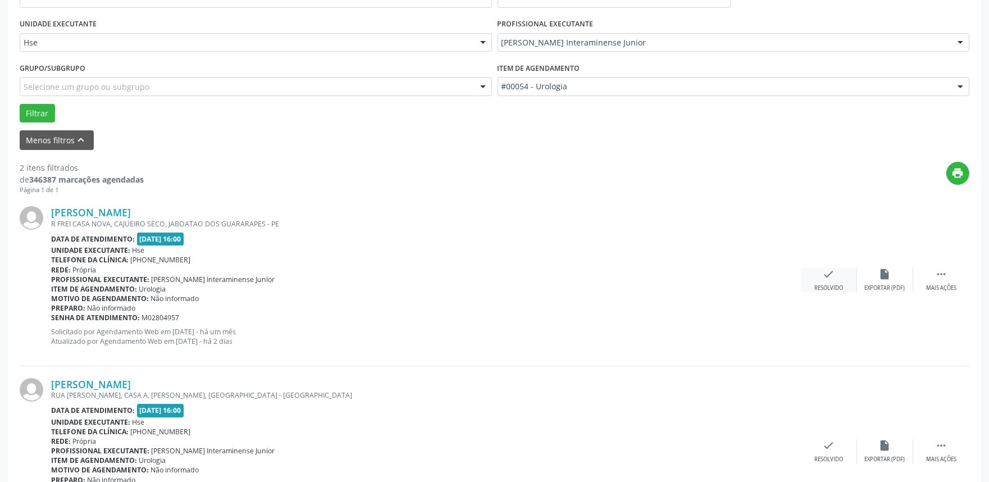
click at [829, 273] on icon "check" at bounding box center [829, 274] width 12 height 12
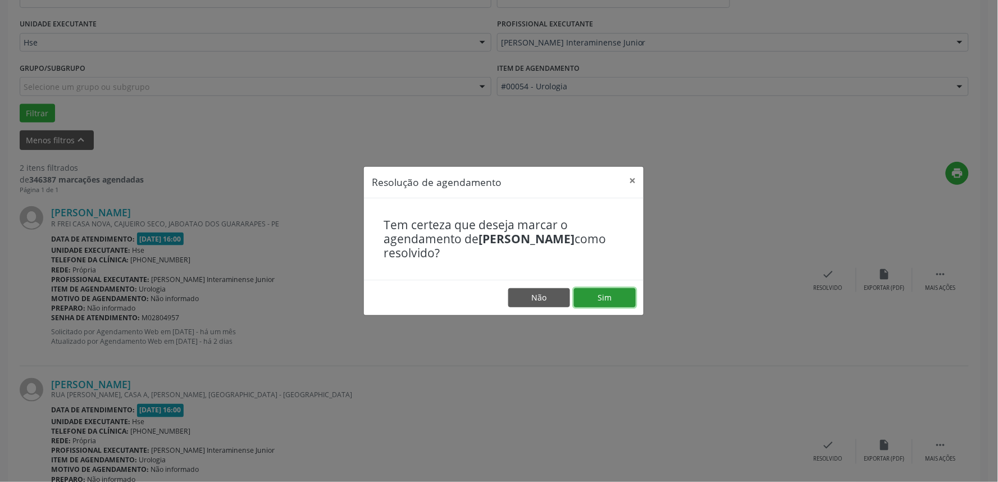
click at [615, 301] on button "Sim" at bounding box center [605, 297] width 62 height 19
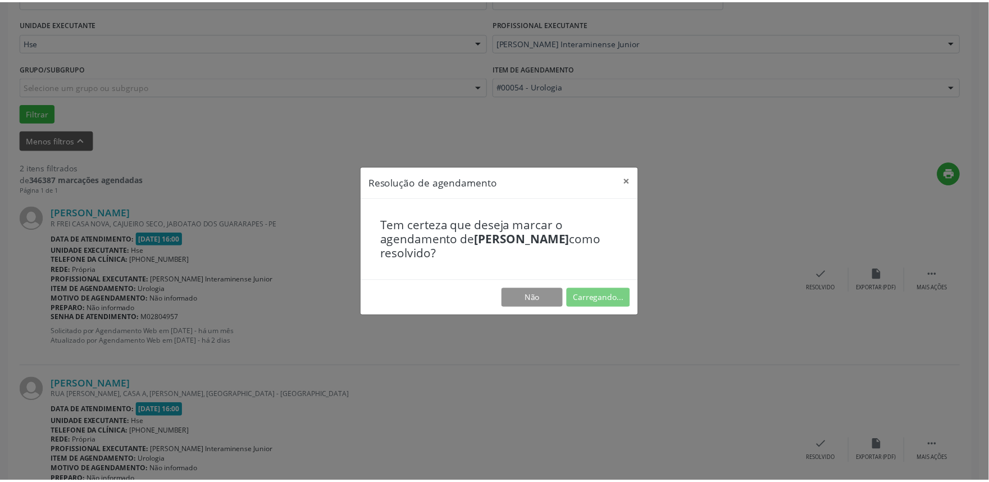
scroll to position [0, 0]
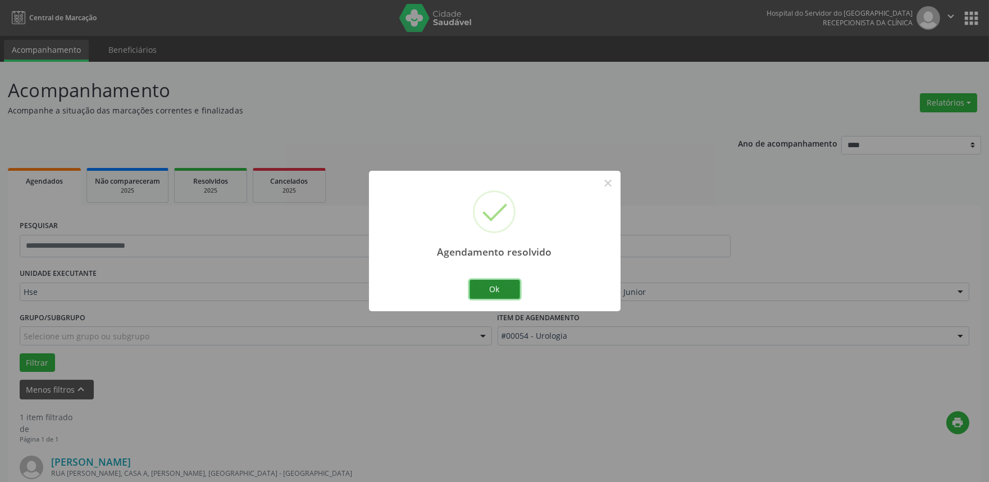
click at [507, 289] on button "Ok" at bounding box center [495, 289] width 51 height 19
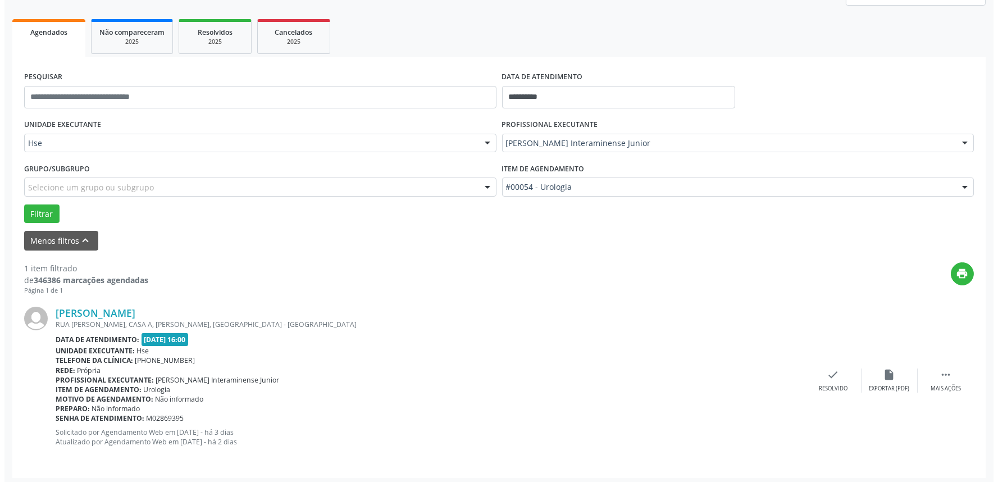
scroll to position [152, 0]
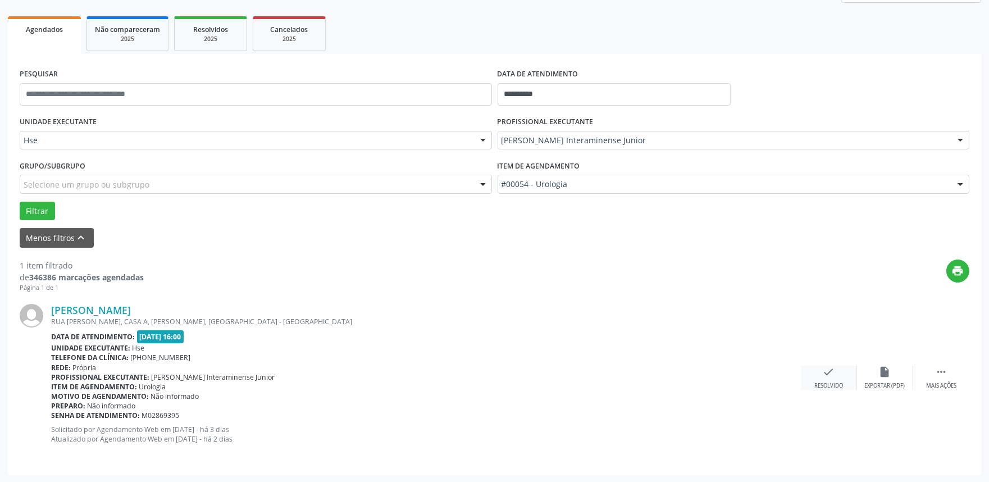
click at [829, 377] on icon "check" at bounding box center [829, 372] width 12 height 12
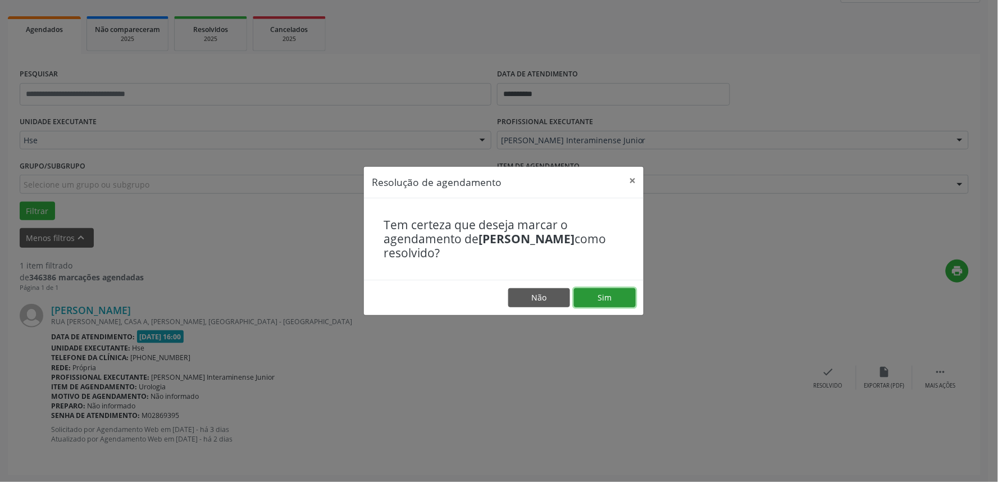
click at [605, 293] on button "Sim" at bounding box center [605, 297] width 62 height 19
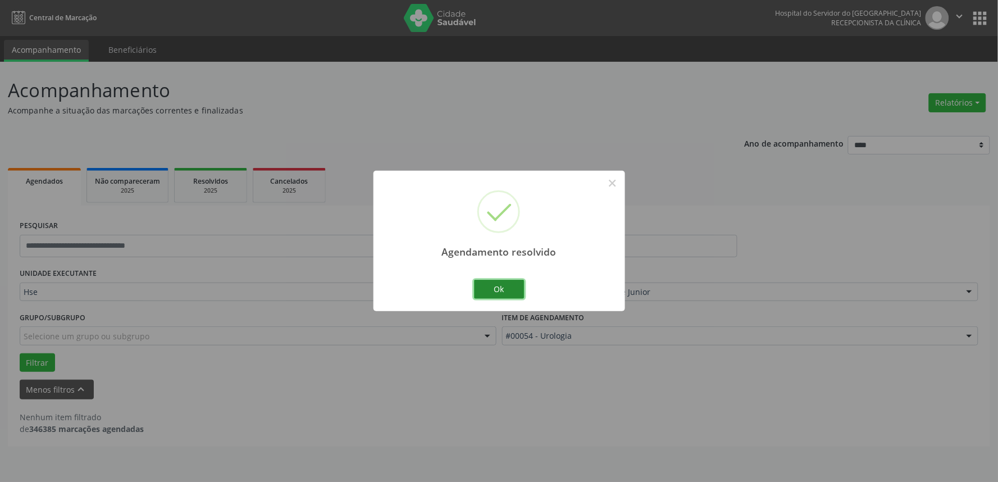
click at [507, 283] on button "Ok" at bounding box center [499, 289] width 51 height 19
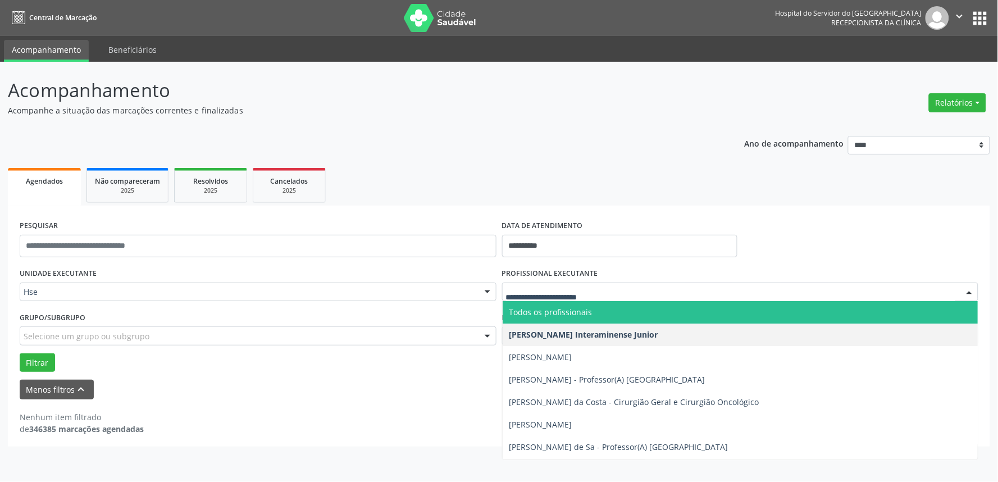
click at [761, 299] on div at bounding box center [740, 292] width 477 height 19
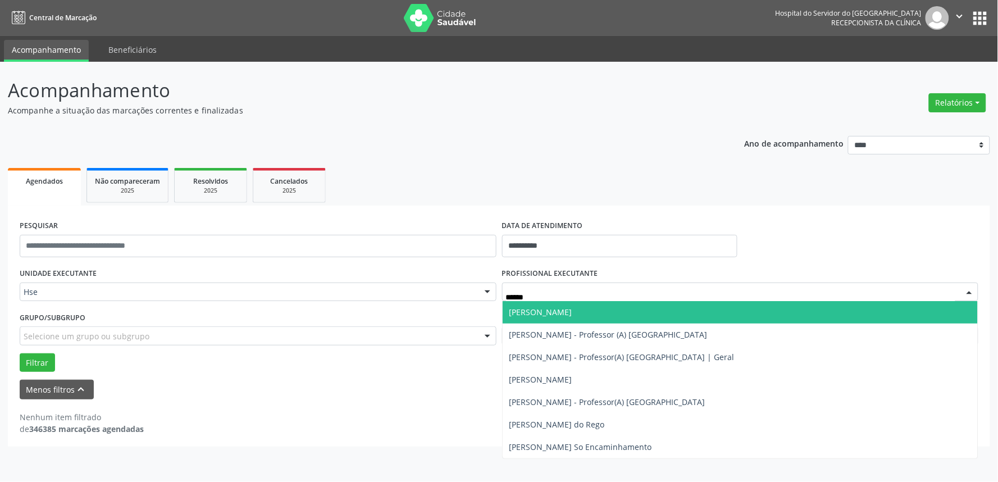
type input "*******"
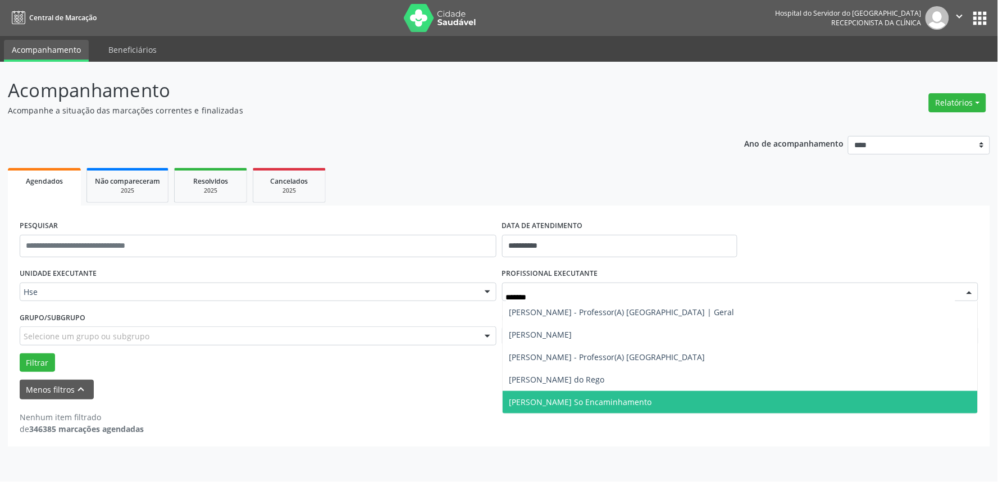
click at [580, 402] on span "[PERSON_NAME] So Encaminhamento" at bounding box center [581, 402] width 143 height 11
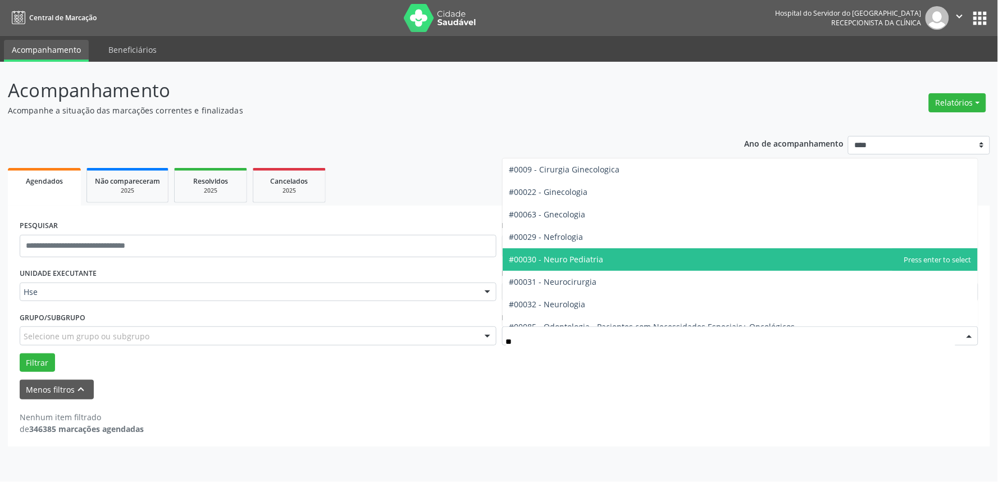
type input "***"
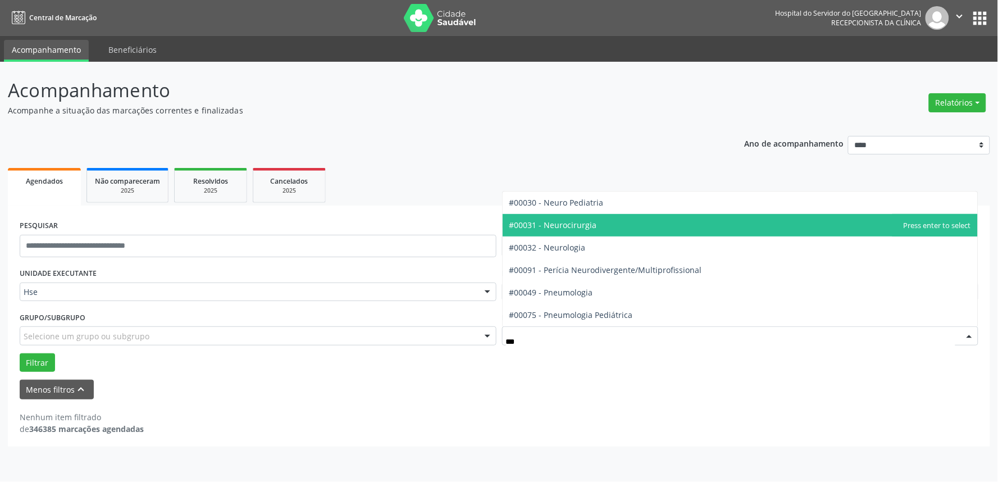
click at [575, 220] on span "#00031 - Neurocirurgia" at bounding box center [554, 225] width 88 height 11
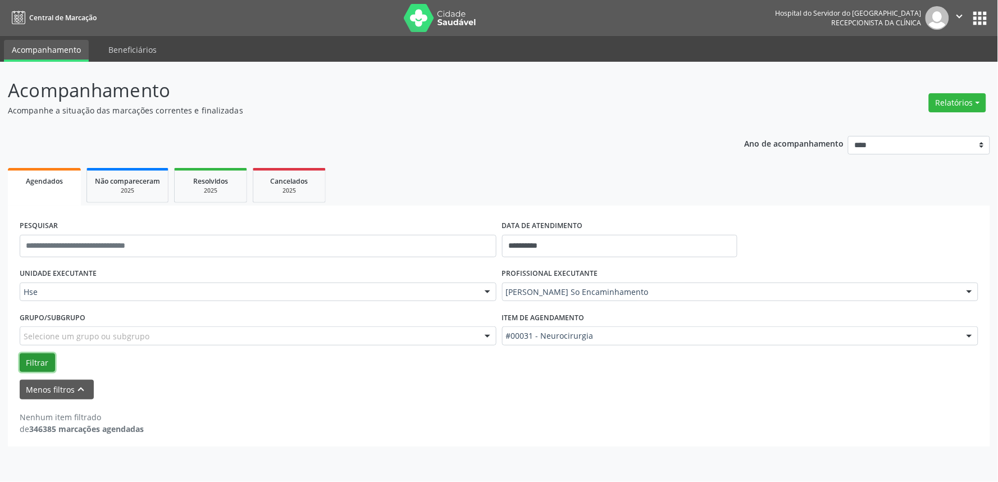
click at [42, 361] on button "Filtrar" at bounding box center [37, 362] width 35 height 19
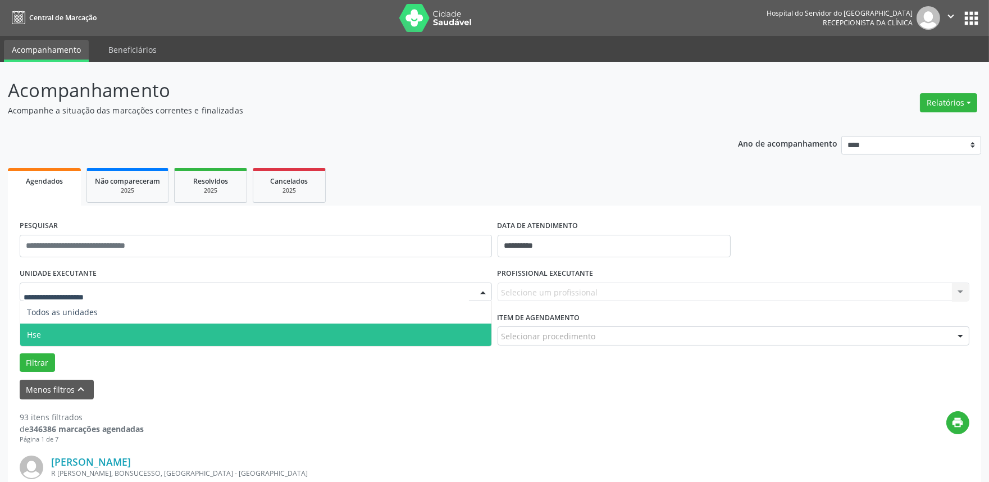
click at [55, 328] on span "Hse" at bounding box center [255, 335] width 471 height 22
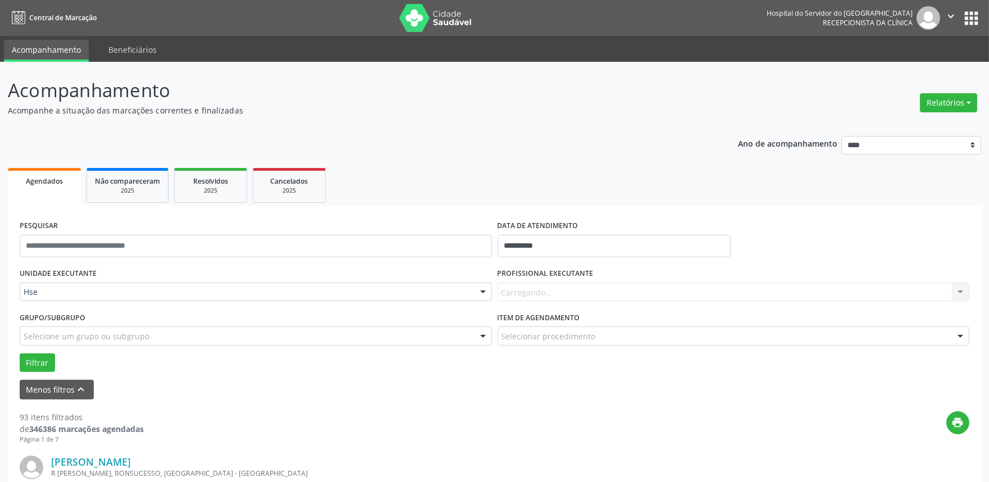
click at [567, 288] on div "Carregando... Nenhum resultado encontrado para: " " Não há nenhuma opção para s…" at bounding box center [734, 292] width 472 height 19
click at [962, 289] on div at bounding box center [960, 292] width 17 height 19
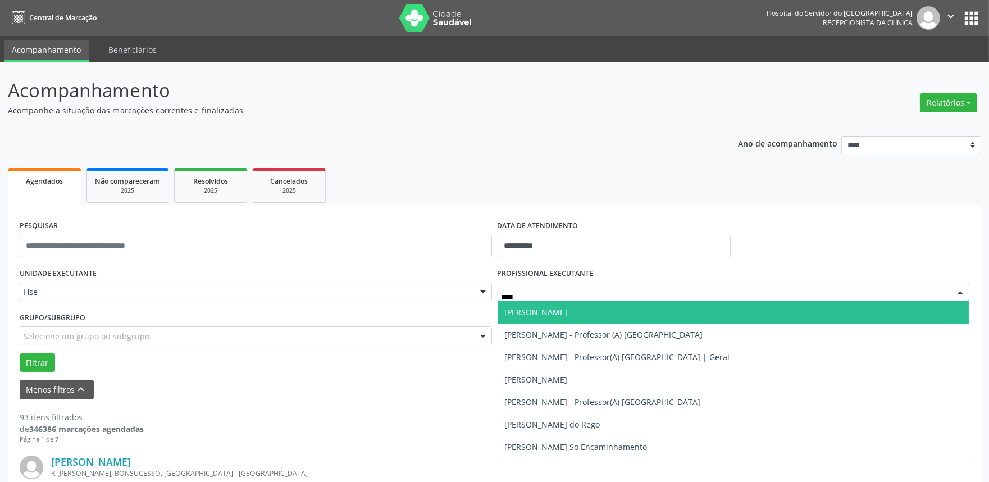
type input "*****"
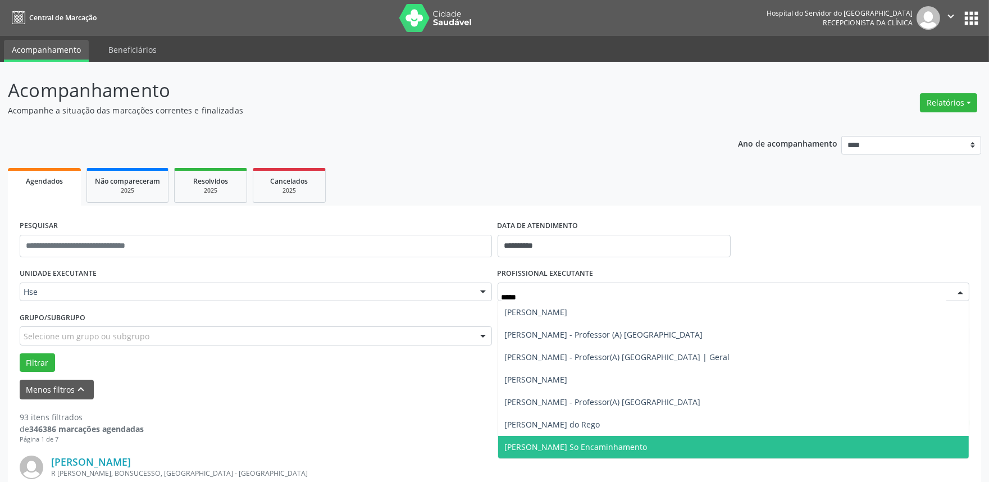
click at [620, 445] on span "[PERSON_NAME] So Encaminhamento" at bounding box center [576, 447] width 143 height 11
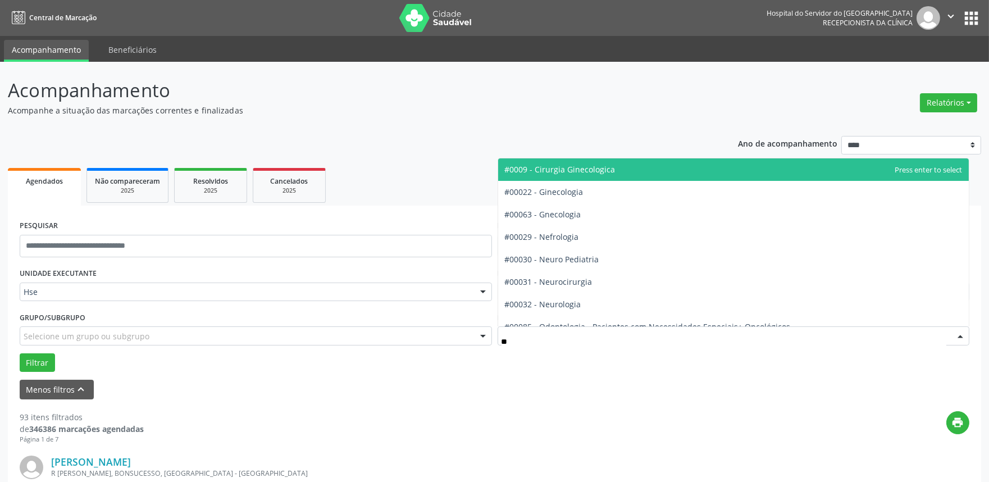
type input "***"
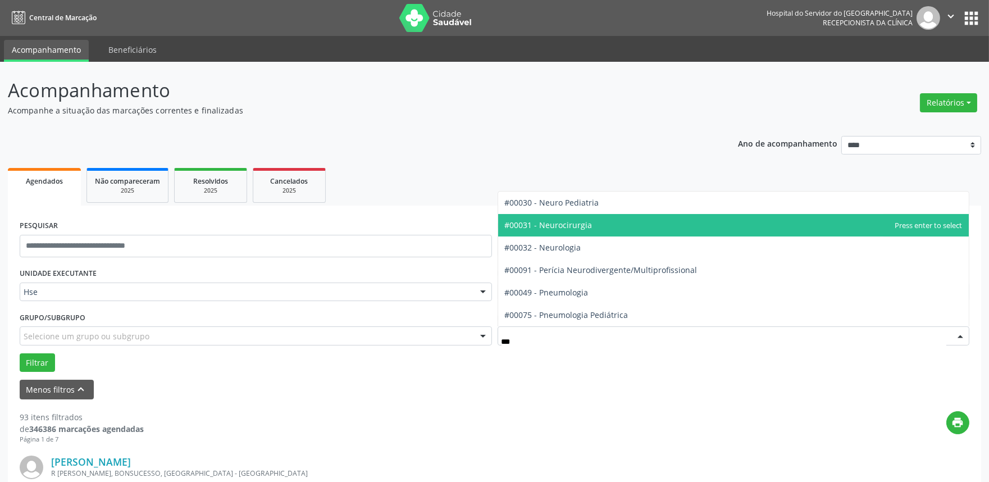
click at [593, 222] on span "#00031 - Neurocirurgia" at bounding box center [733, 225] width 471 height 22
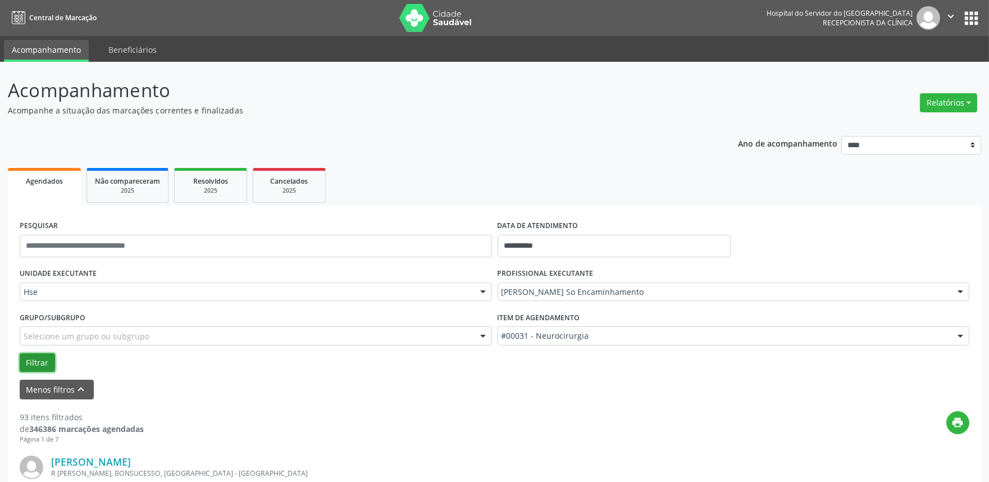
click at [37, 355] on button "Filtrar" at bounding box center [37, 362] width 35 height 19
